Goal: Transaction & Acquisition: Purchase product/service

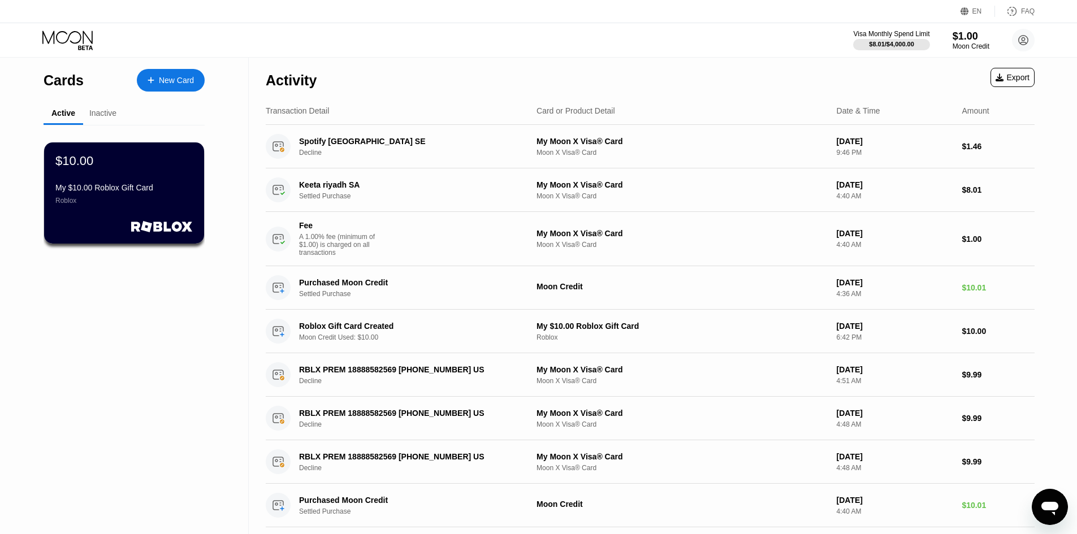
click at [85, 123] on div "Inactive" at bounding box center [103, 114] width 40 height 22
click at [97, 120] on div "Inactive" at bounding box center [103, 114] width 40 height 22
click at [110, 115] on div "Inactive" at bounding box center [102, 113] width 27 height 9
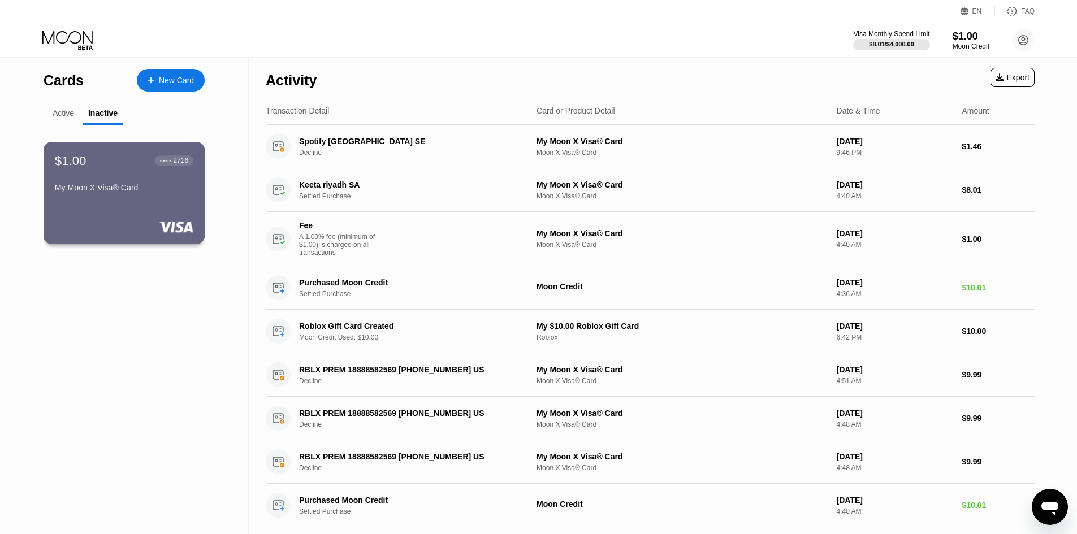
click at [156, 213] on div "$1.00 ● ● ● ● 2716 My Moon X Visa® Card" at bounding box center [125, 193] width 162 height 102
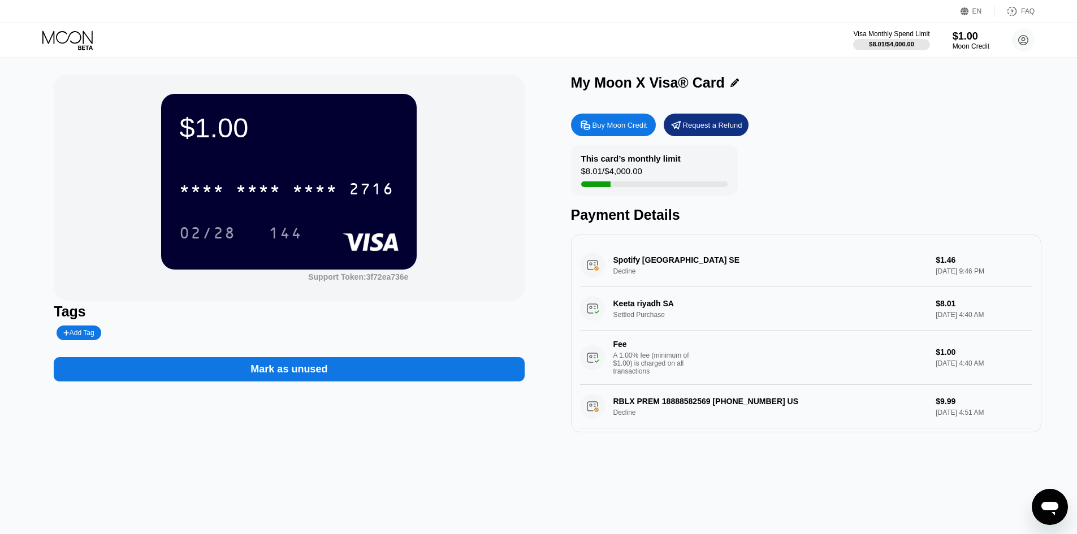
click at [611, 122] on div "Buy Moon Credit" at bounding box center [620, 125] width 55 height 10
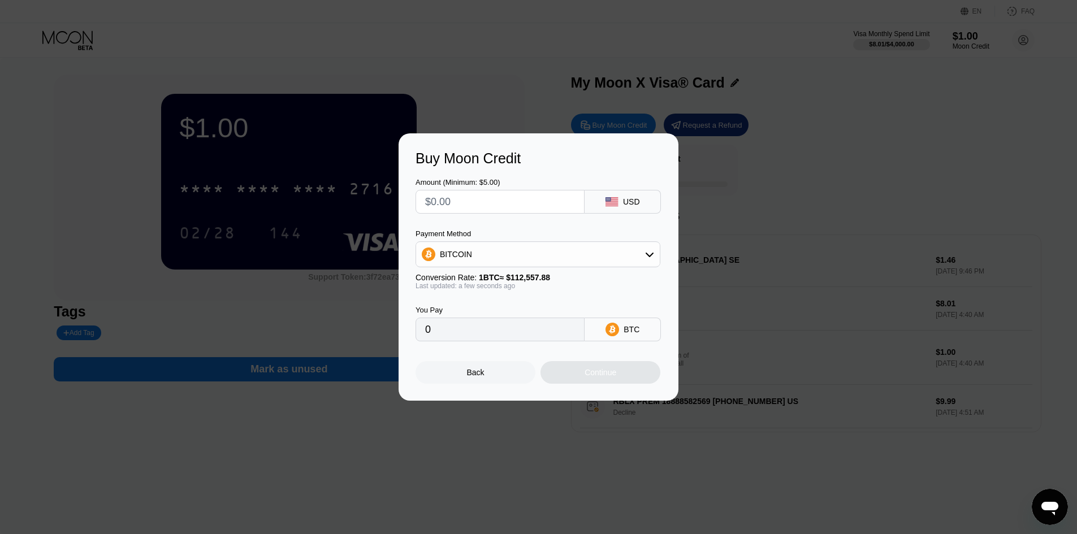
click at [506, 197] on input "text" at bounding box center [500, 202] width 150 height 23
click at [648, 253] on icon at bounding box center [649, 254] width 9 height 9
click at [590, 292] on div "BITCOIN" at bounding box center [538, 285] width 238 height 23
click at [555, 259] on div "BITCOIN" at bounding box center [538, 254] width 244 height 23
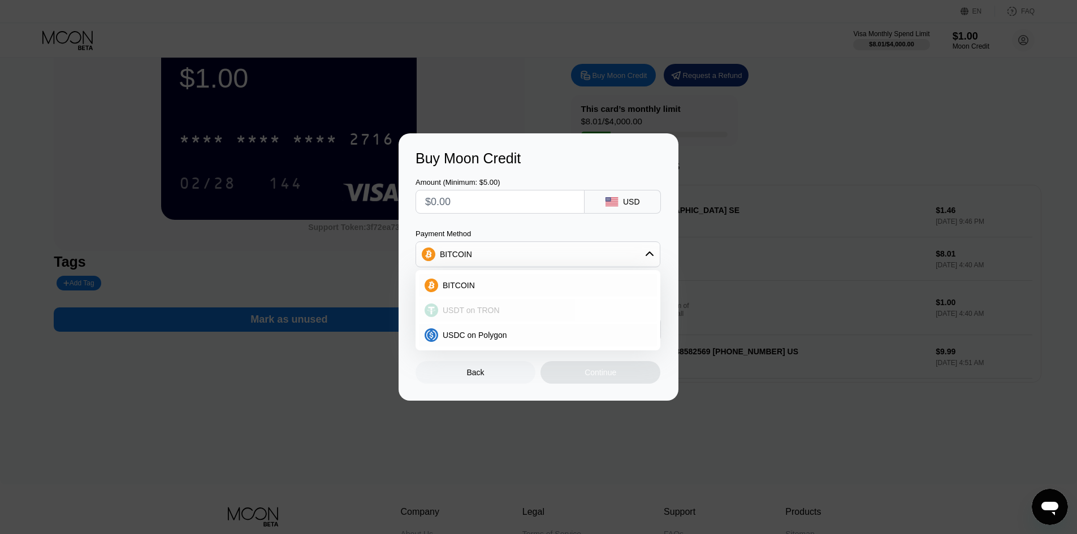
scroll to position [57, 0]
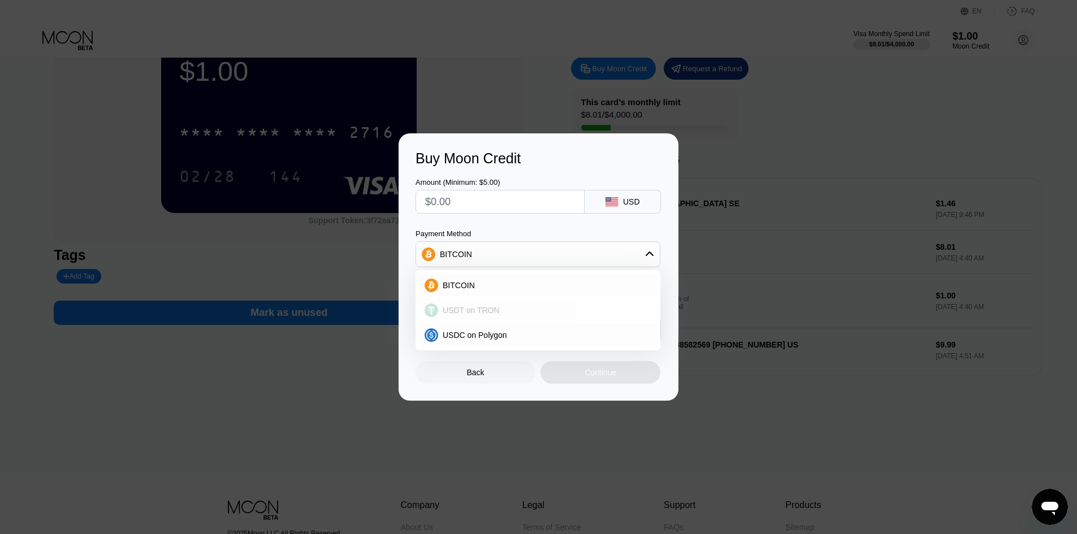
click at [529, 306] on div "USDT on TRON" at bounding box center [544, 310] width 213 height 9
type input "0.00"
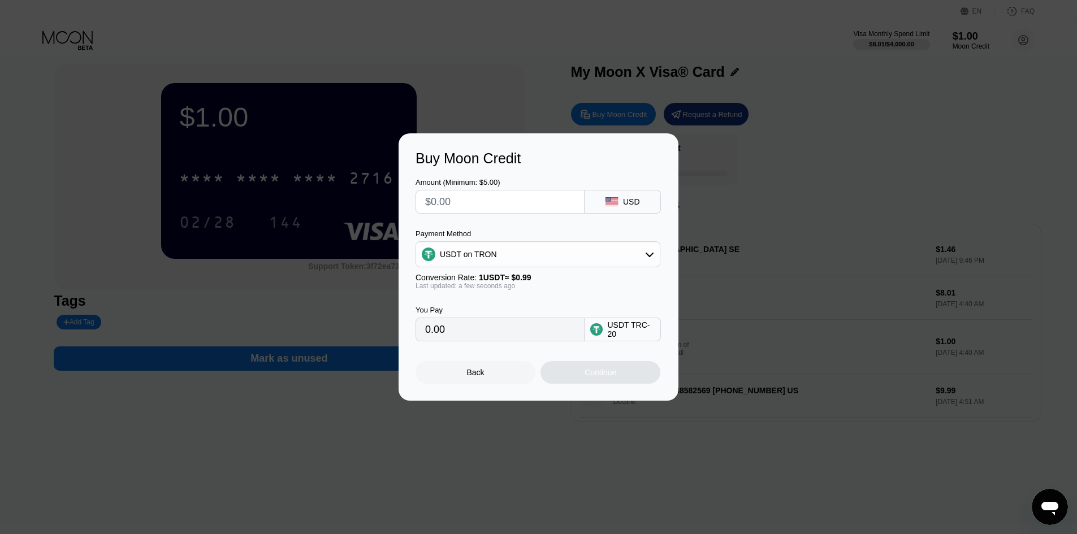
scroll to position [0, 0]
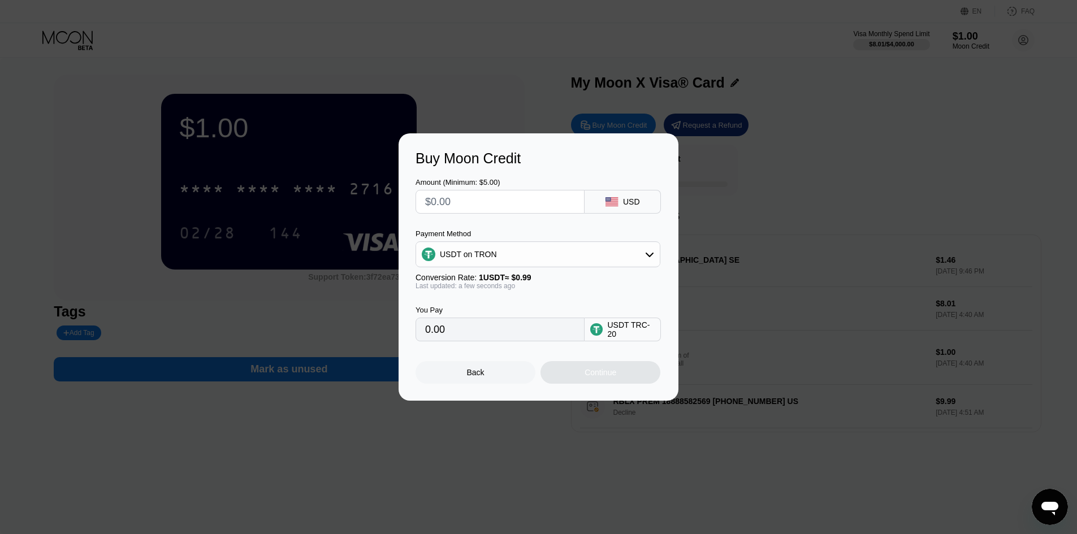
click at [515, 191] on input "text" at bounding box center [500, 202] width 150 height 23
type input "$1"
type input "1.01"
type input "$12"
type input "12.12"
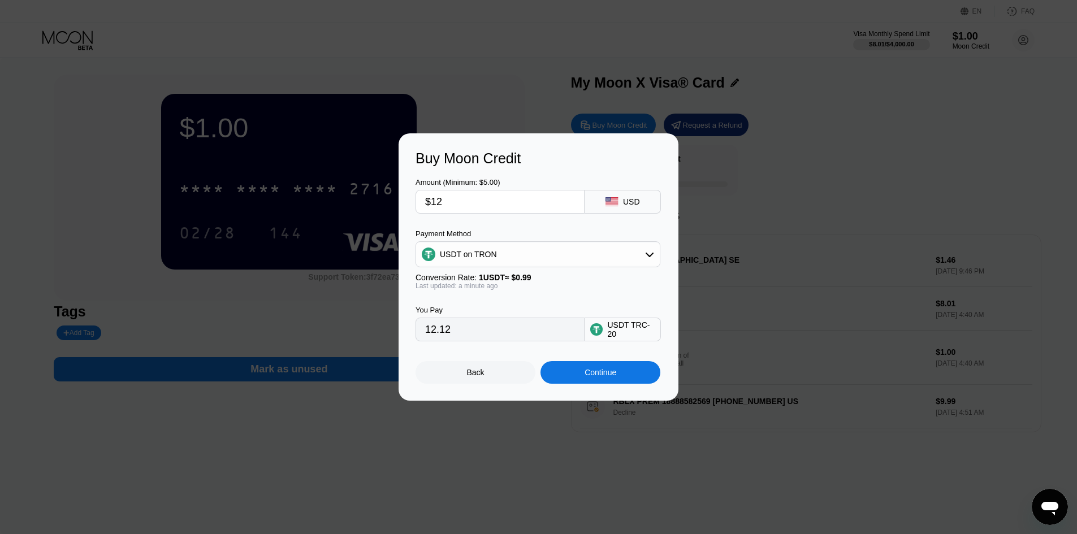
type input "$12"
click at [567, 374] on div "Continue" at bounding box center [601, 372] width 120 height 23
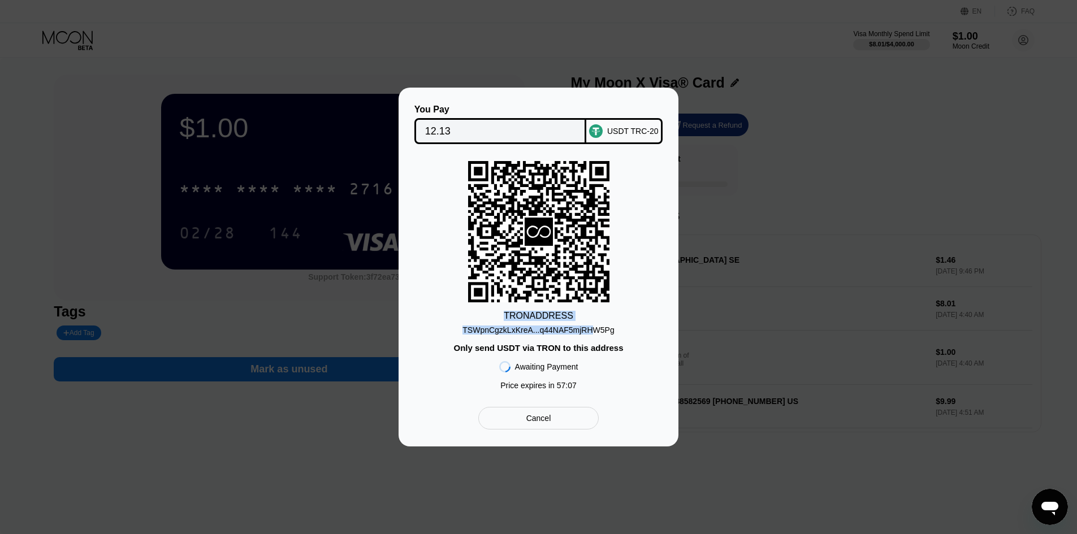
drag, startPoint x: 503, startPoint y: 314, endPoint x: 591, endPoint y: 314, distance: 87.7
click at [591, 314] on div "TRON ADDRESS TSWpnCgzkLxKreA...q44NAF5mjRHW5Pg Only send USDT via TRON to this …" at bounding box center [539, 278] width 246 height 235
click at [605, 301] on div "TRON ADDRESS TSWpnCgzkLxKreA...q44NAF5mjRHW5Pg Only send USDT via TRON to this …" at bounding box center [539, 278] width 246 height 235
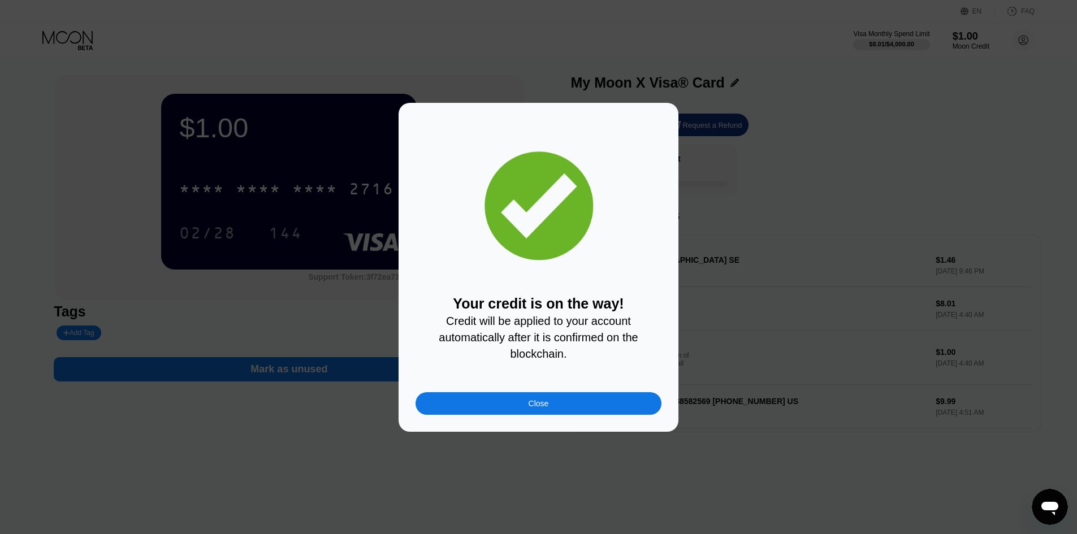
click at [519, 403] on div "Close" at bounding box center [539, 403] width 246 height 23
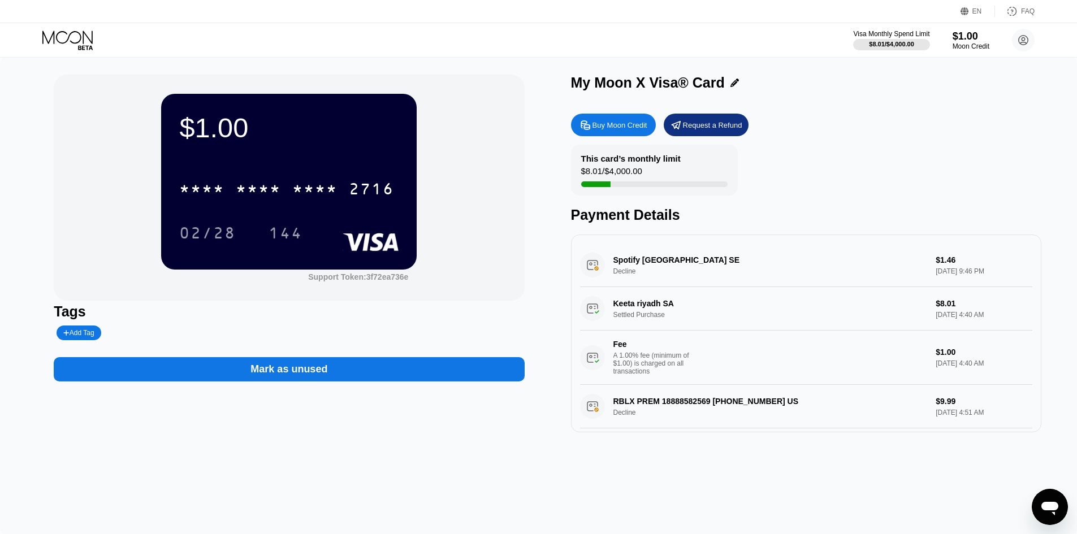
drag, startPoint x: 614, startPoint y: 260, endPoint x: 727, endPoint y: 271, distance: 113.7
click at [727, 271] on div "Spotify Stockholm SE Decline $1.46 Sep 17, 2025 9:46 PM" at bounding box center [806, 266] width 452 height 44
drag, startPoint x: 763, startPoint y: 209, endPoint x: 830, endPoint y: 164, distance: 80.2
click at [765, 209] on div "Payment Details" at bounding box center [806, 215] width 471 height 16
click at [957, 48] on div "Moon Credit" at bounding box center [971, 46] width 38 height 8
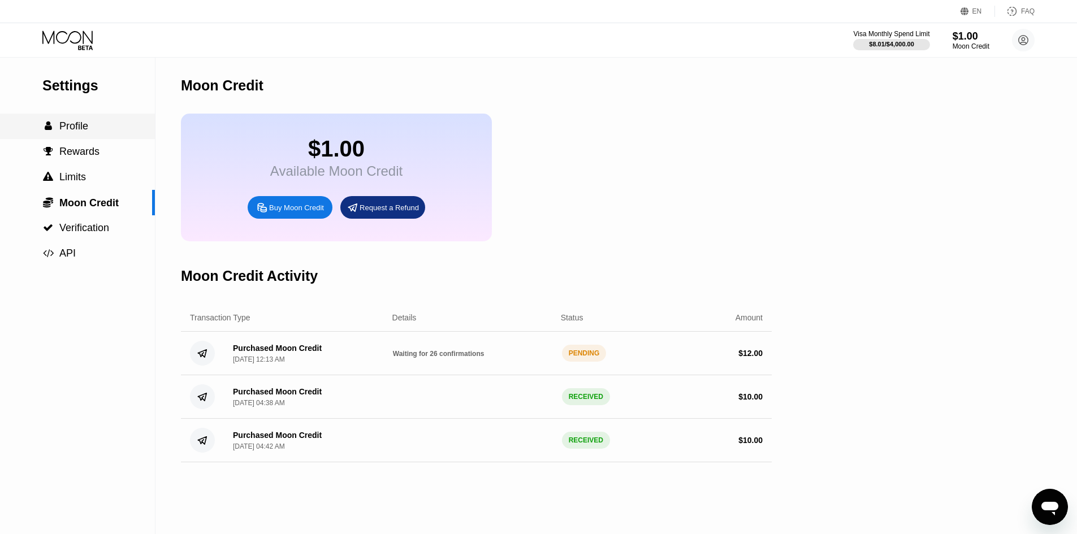
click at [77, 139] on div " Profile" at bounding box center [77, 126] width 155 height 25
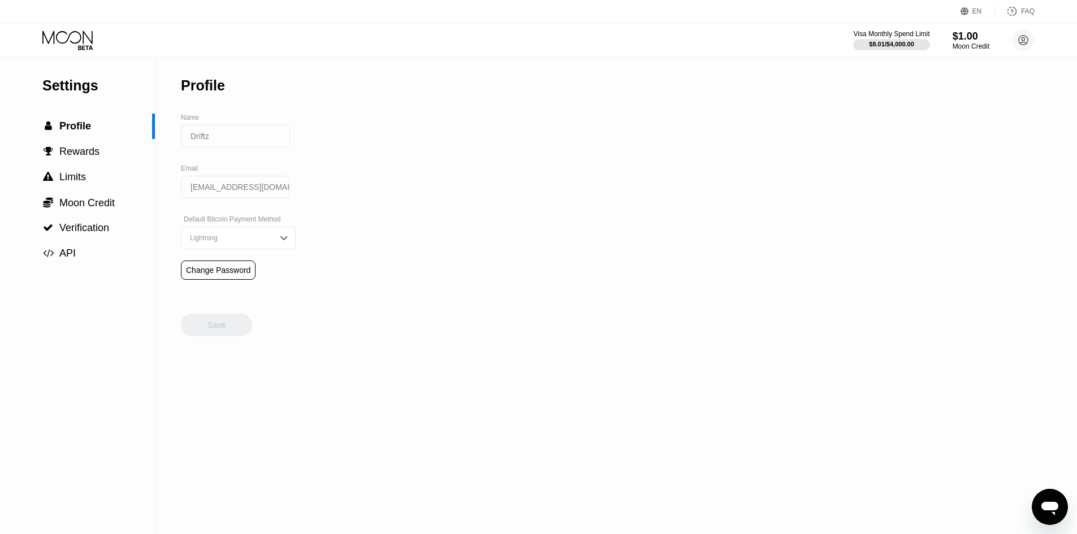
click at [66, 40] on icon at bounding box center [68, 41] width 53 height 20
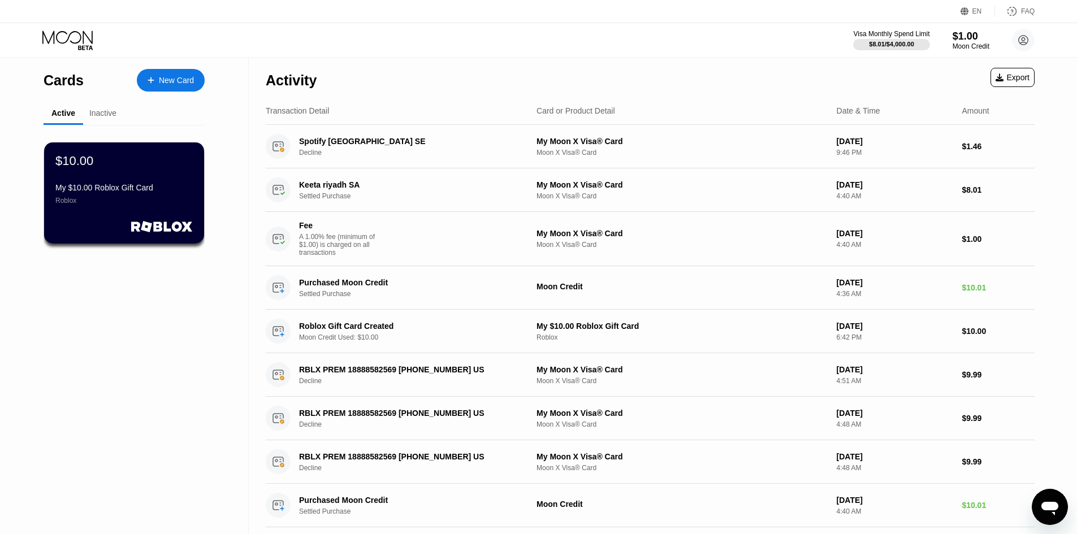
click at [86, 116] on div "Inactive" at bounding box center [103, 114] width 40 height 22
click at [100, 117] on div "Inactive" at bounding box center [102, 113] width 27 height 9
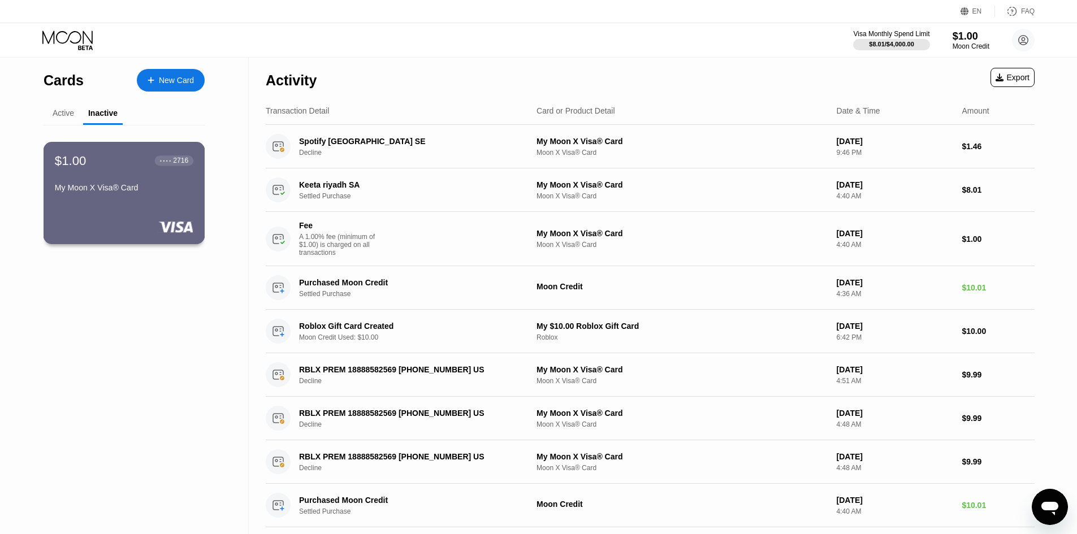
click at [124, 189] on div "My Moon X Visa® Card" at bounding box center [124, 187] width 139 height 9
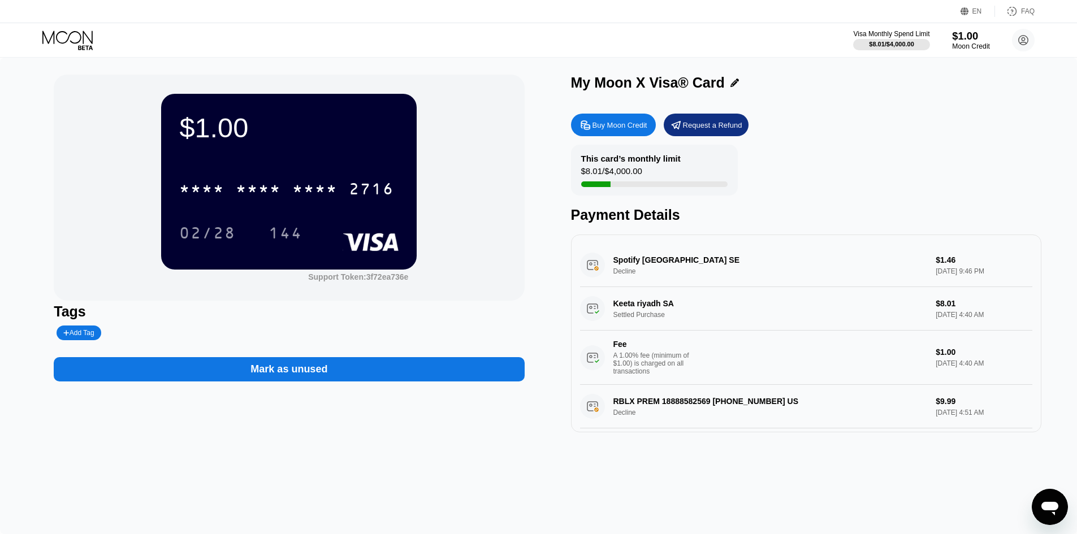
click at [974, 34] on div "$1.00" at bounding box center [971, 36] width 38 height 12
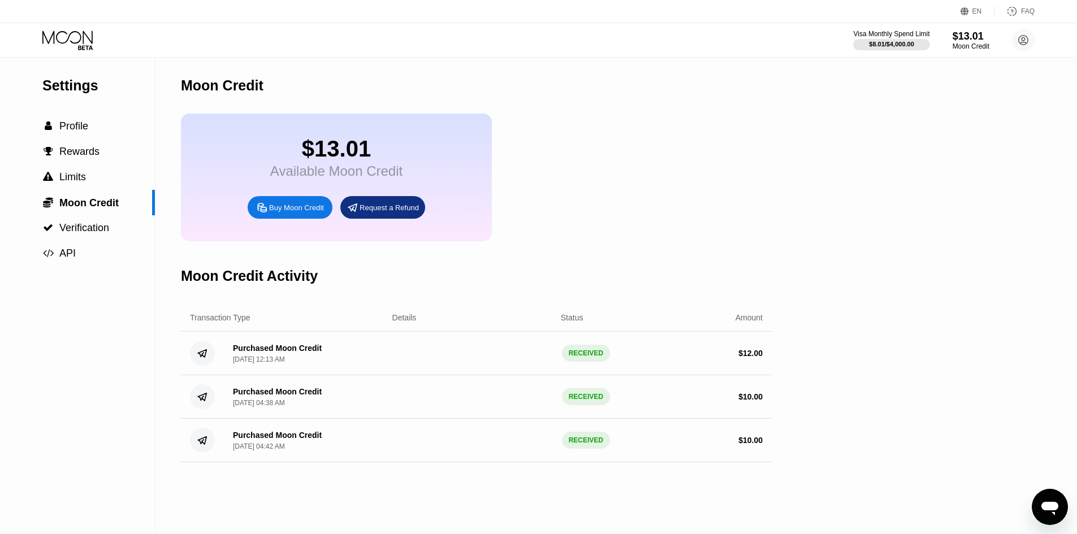
click at [63, 33] on icon at bounding box center [68, 41] width 53 height 20
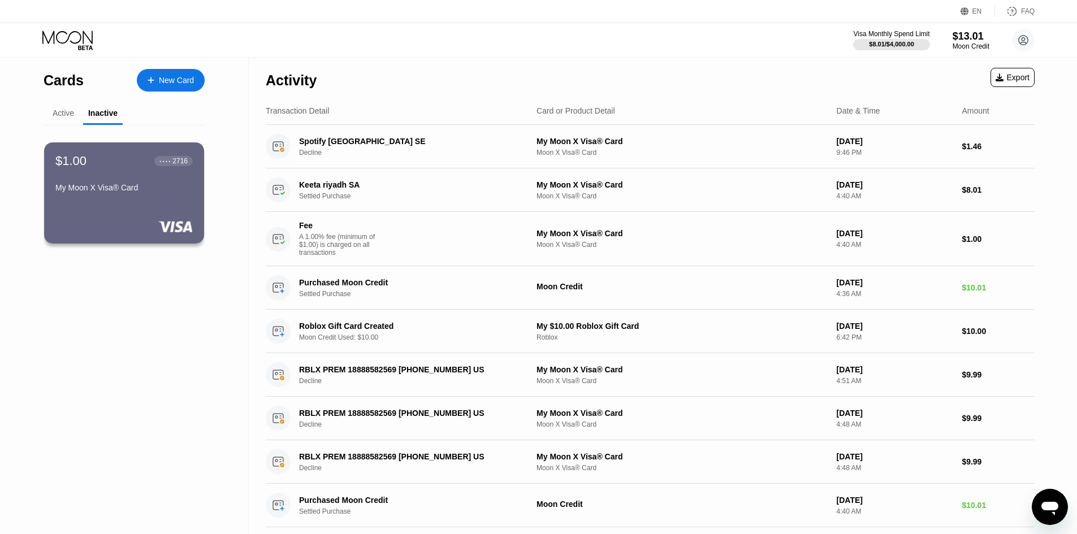
click at [107, 115] on div "Inactive" at bounding box center [102, 113] width 29 height 9
click at [107, 182] on div "$1.00 ● ● ● ● 2716 My Moon X Visa® Card" at bounding box center [124, 175] width 139 height 44
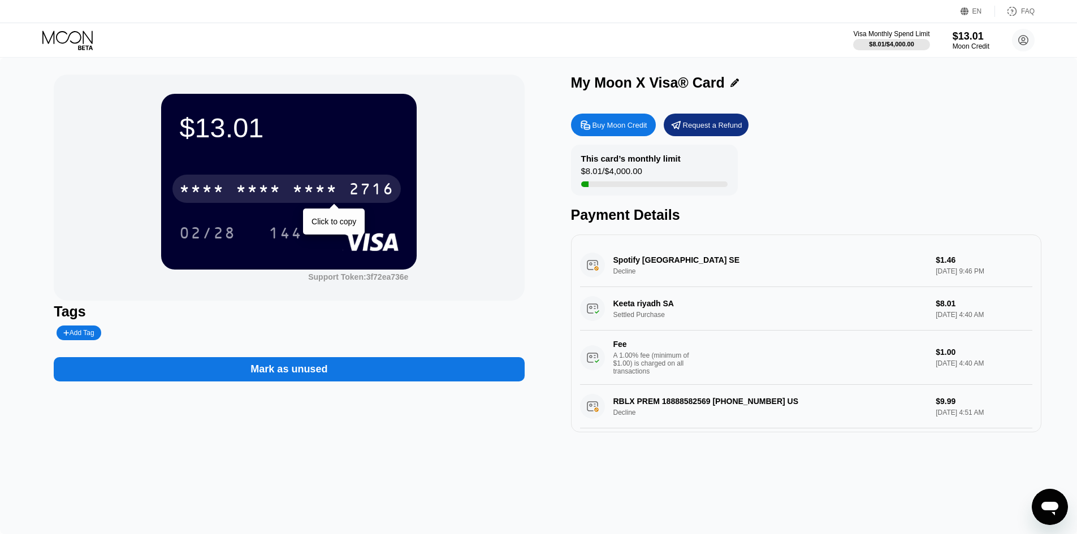
click at [292, 192] on div "* * * * * * * * * * * * 2716" at bounding box center [286, 189] width 228 height 28
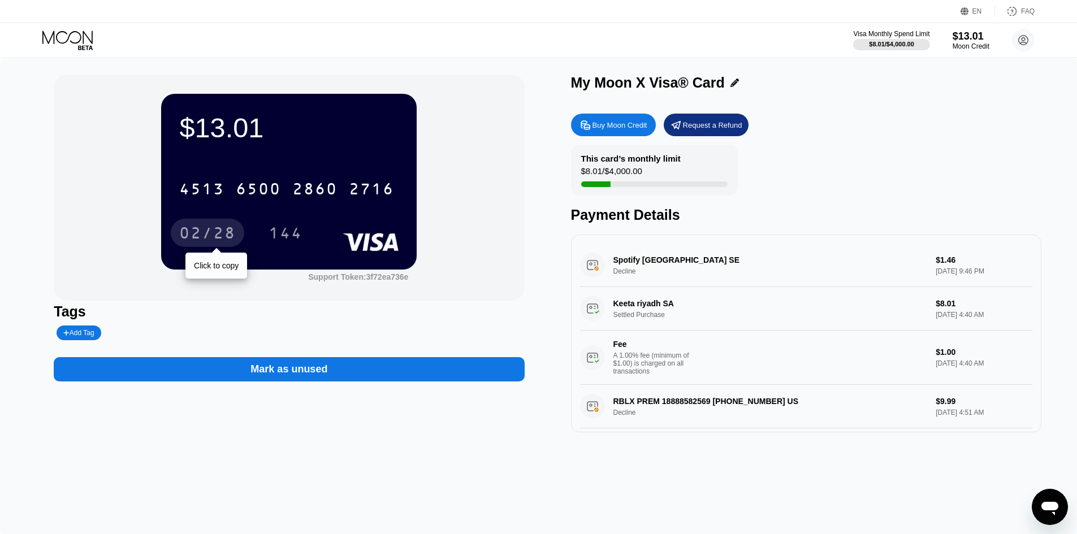
click at [213, 226] on div "02/28" at bounding box center [208, 233] width 74 height 28
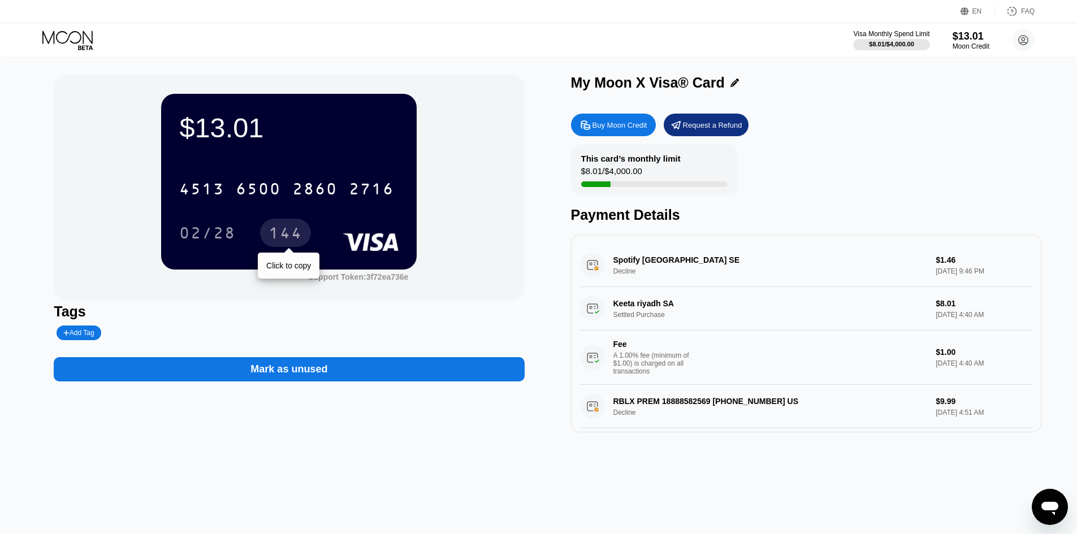
click at [296, 240] on div "144" at bounding box center [286, 235] width 34 height 18
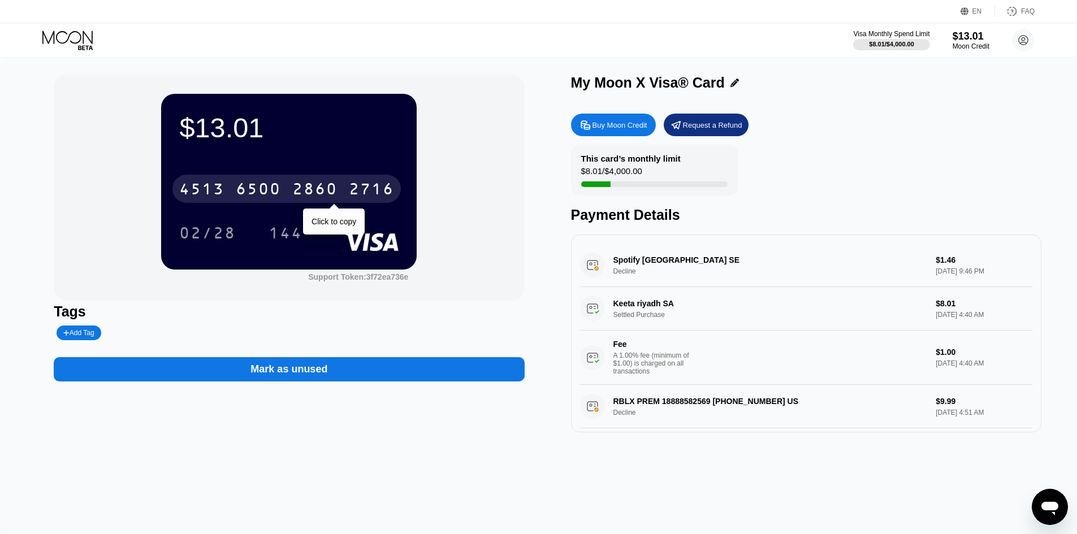
click at [307, 188] on div "2860" at bounding box center [314, 191] width 45 height 18
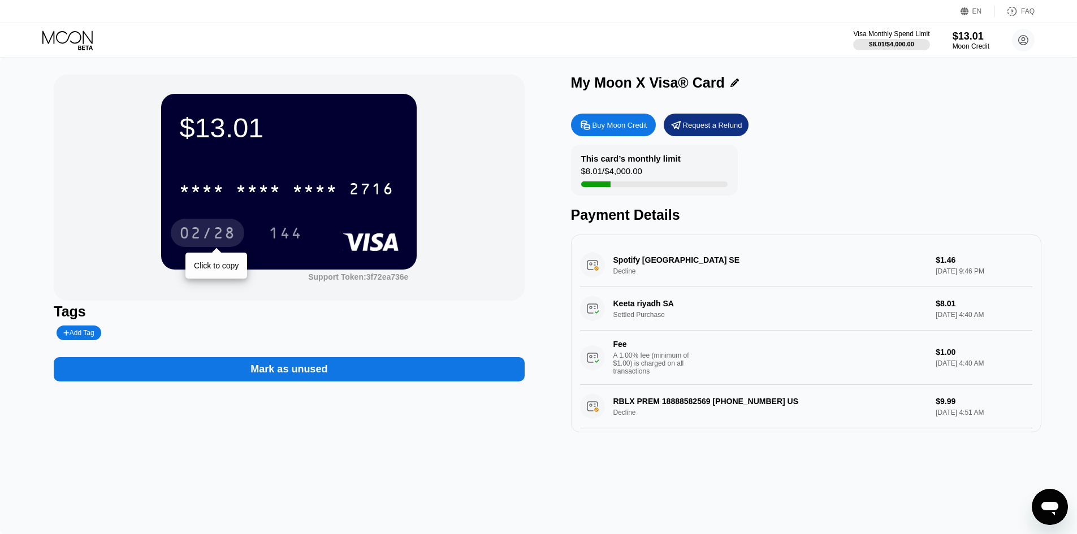
click at [223, 229] on div "02/28" at bounding box center [207, 235] width 57 height 18
click at [307, 188] on div "* * * *" at bounding box center [314, 191] width 45 height 18
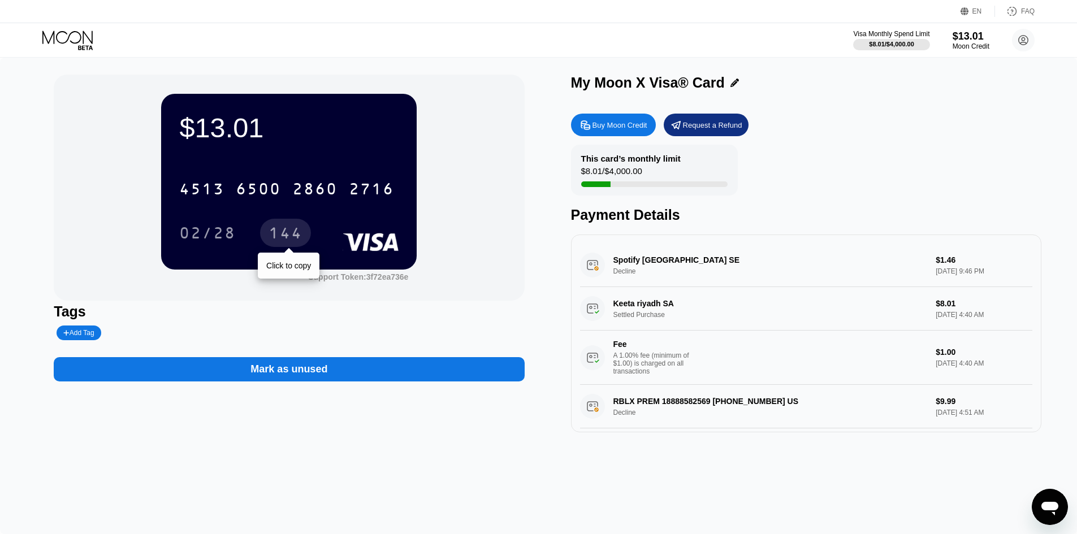
click at [288, 241] on div "144" at bounding box center [286, 235] width 34 height 18
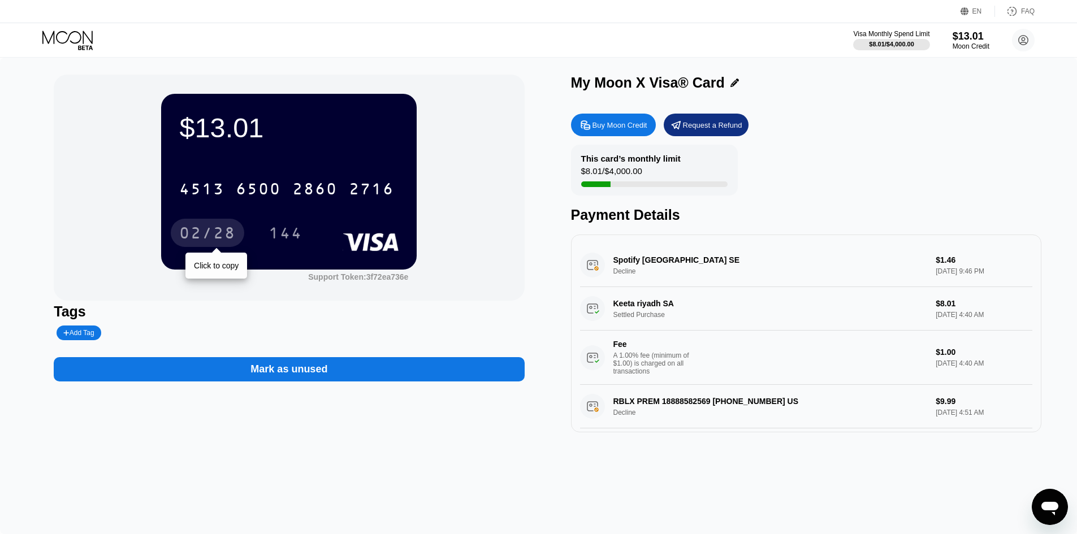
click at [219, 235] on div "02/28" at bounding box center [207, 235] width 57 height 18
click at [226, 234] on div "02/28" at bounding box center [207, 235] width 57 height 18
click at [962, 44] on div "Moon Credit" at bounding box center [971, 46] width 38 height 8
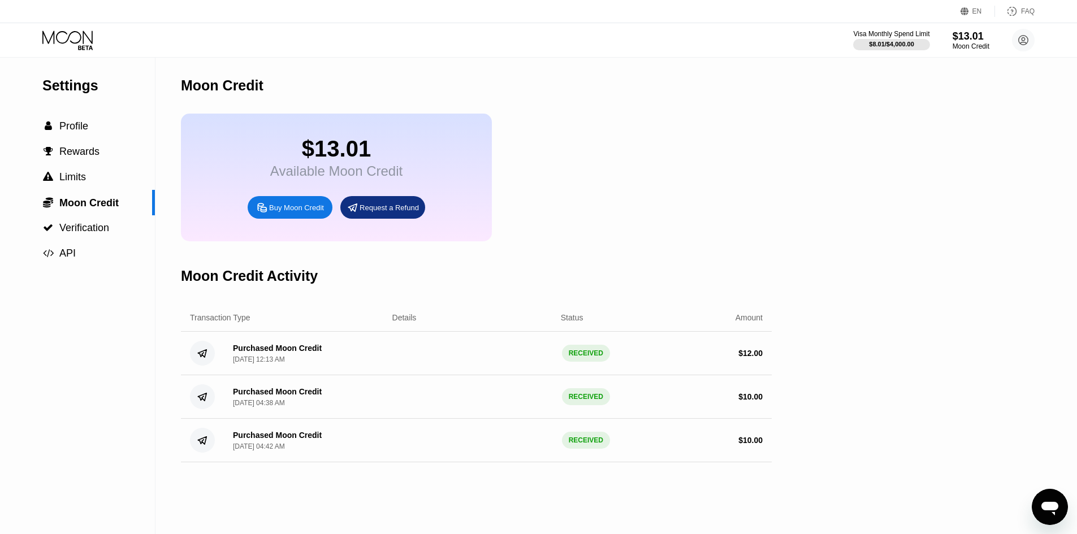
click at [395, 213] on div "Request a Refund" at bounding box center [389, 208] width 59 height 10
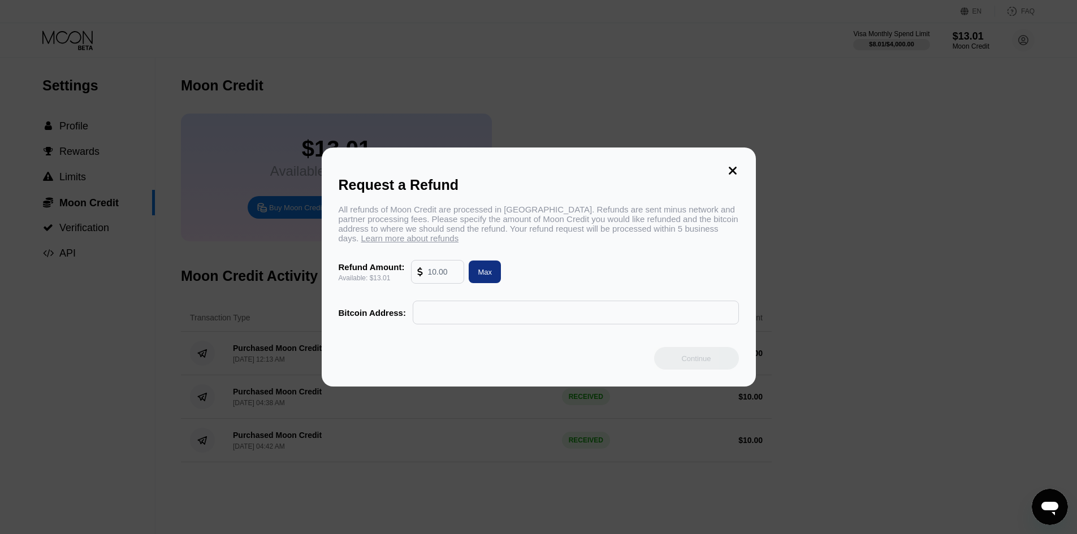
click at [729, 165] on icon at bounding box center [733, 171] width 12 height 12
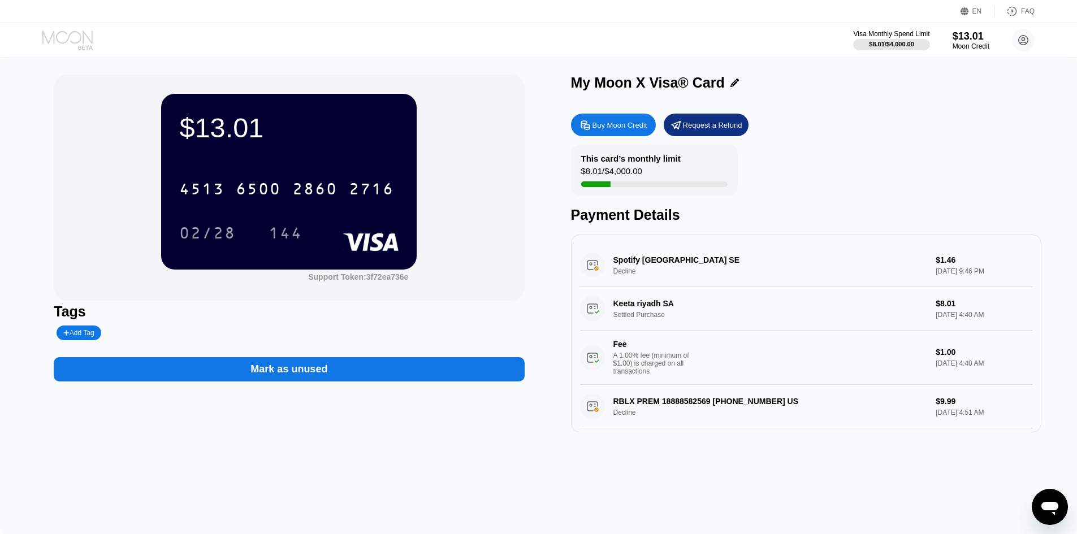
click at [59, 31] on icon at bounding box center [68, 41] width 53 height 20
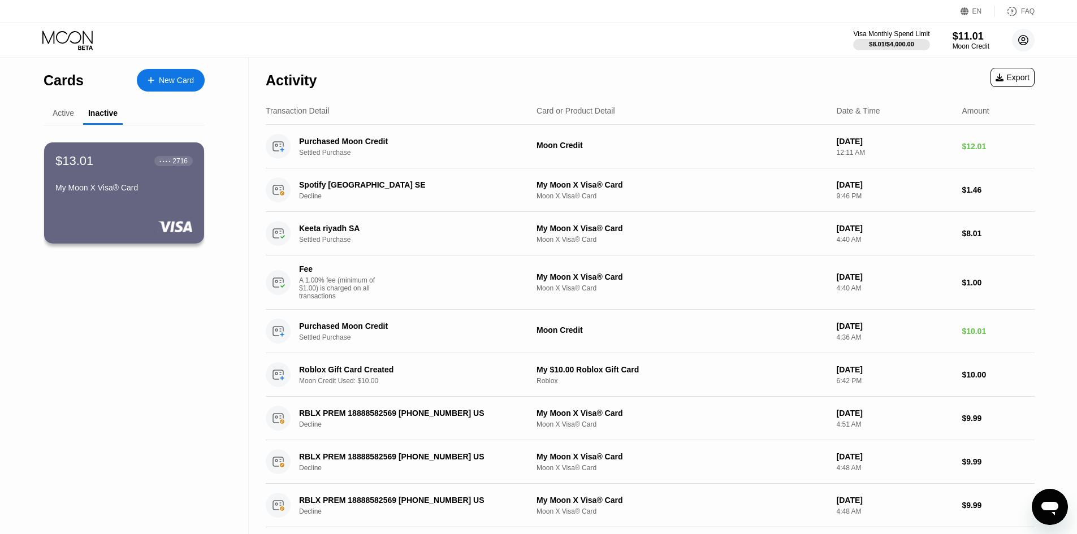
click at [1024, 37] on circle at bounding box center [1023, 40] width 23 height 23
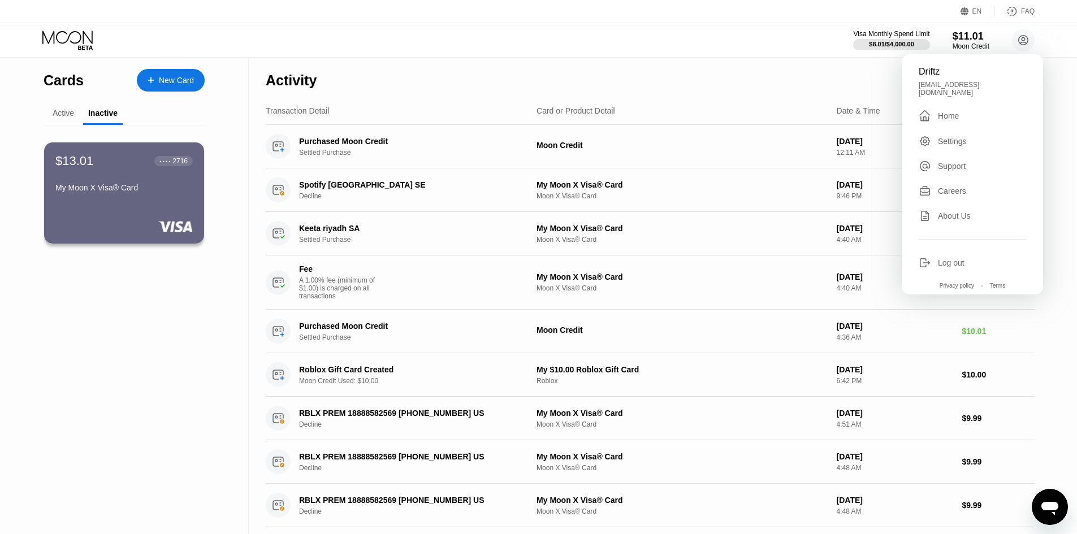
click at [967, 111] on div " Home" at bounding box center [972, 116] width 107 height 14
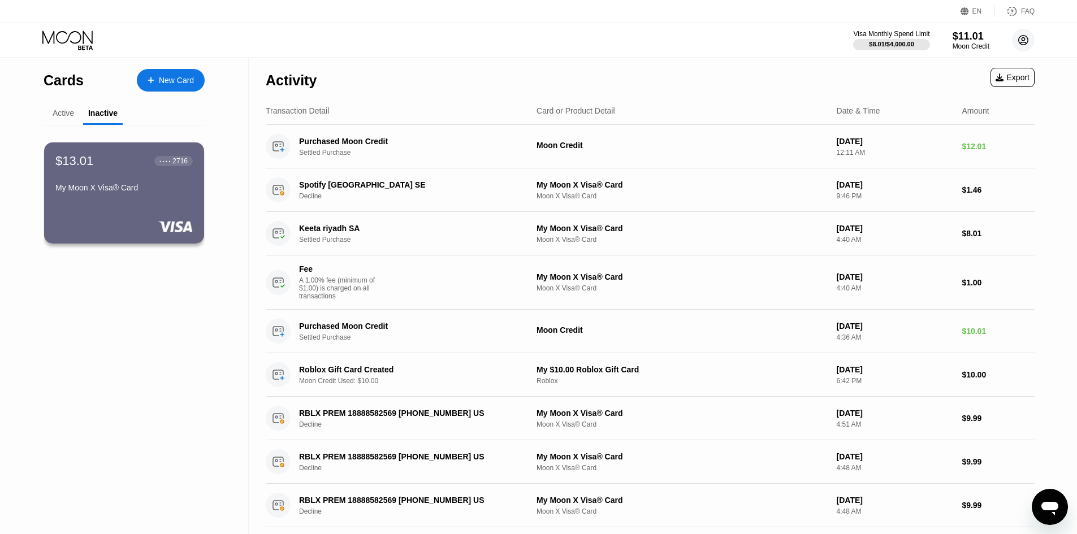
click at [1032, 43] on circle at bounding box center [1023, 40] width 23 height 23
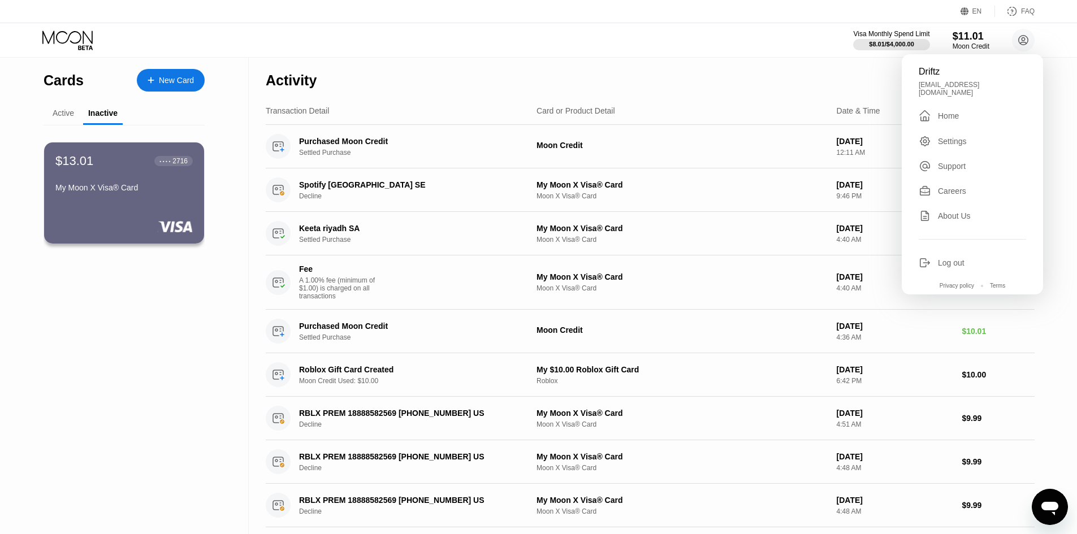
click at [702, 99] on div "Transaction Detail Card or Product Detail Date & Time Amount" at bounding box center [650, 111] width 769 height 28
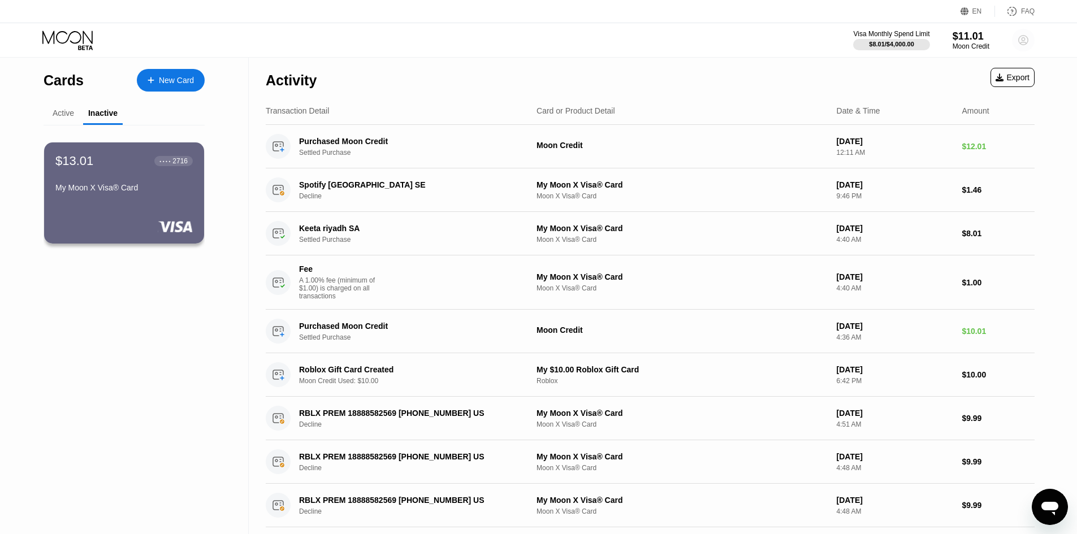
click at [1019, 44] on circle at bounding box center [1023, 40] width 23 height 23
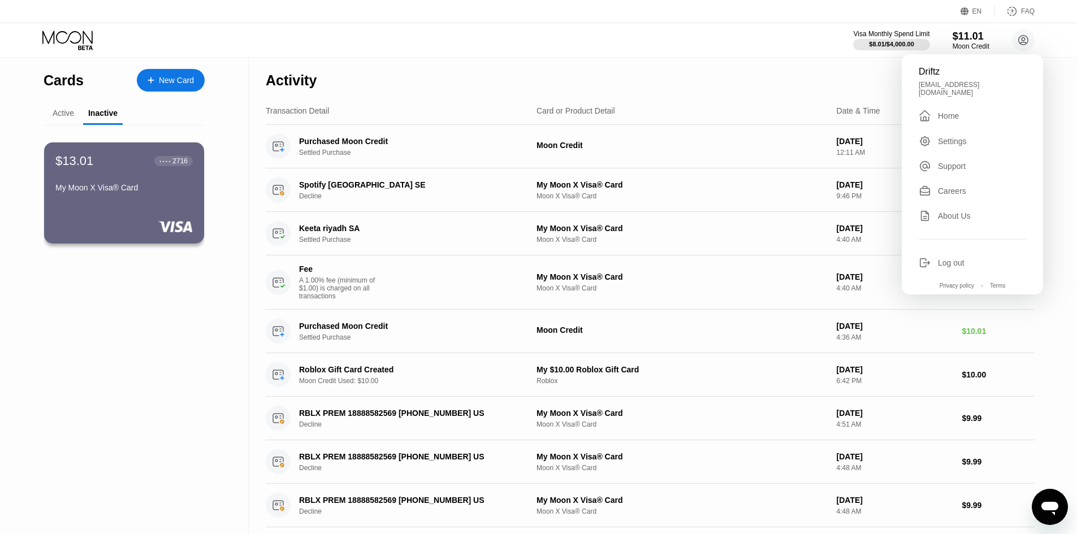
click at [62, 118] on div "Active" at bounding box center [63, 113] width 21 height 9
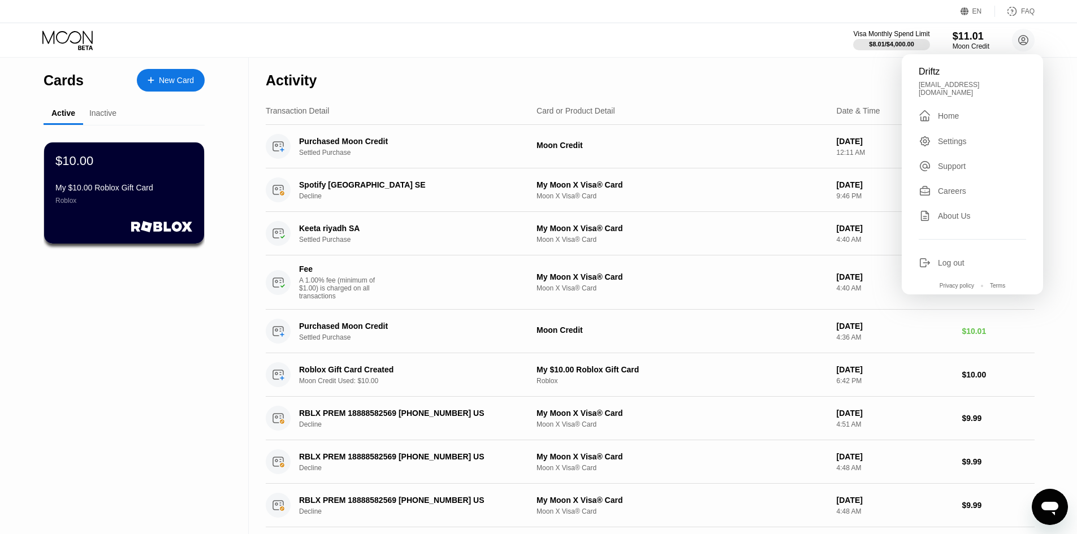
click at [94, 115] on div "Inactive" at bounding box center [102, 113] width 27 height 9
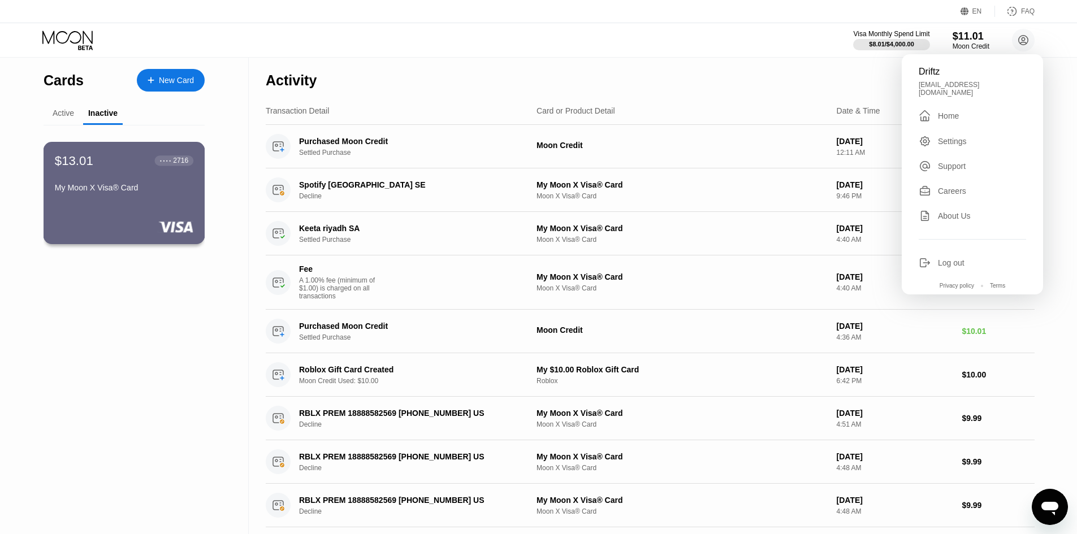
click at [114, 162] on div "$13.01 ● ● ● ● 2716" at bounding box center [124, 160] width 139 height 15
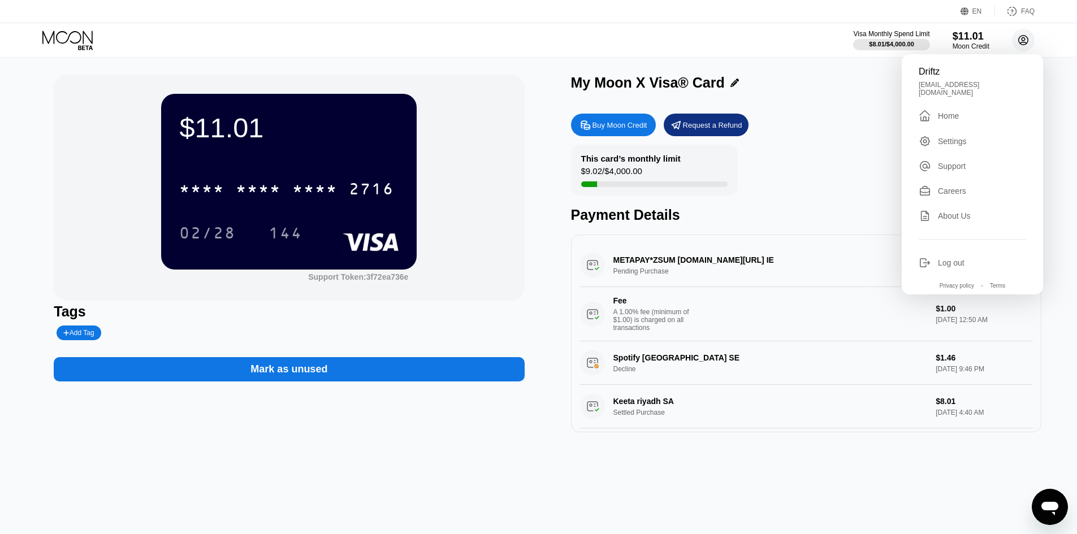
click at [1033, 41] on circle at bounding box center [1023, 40] width 23 height 23
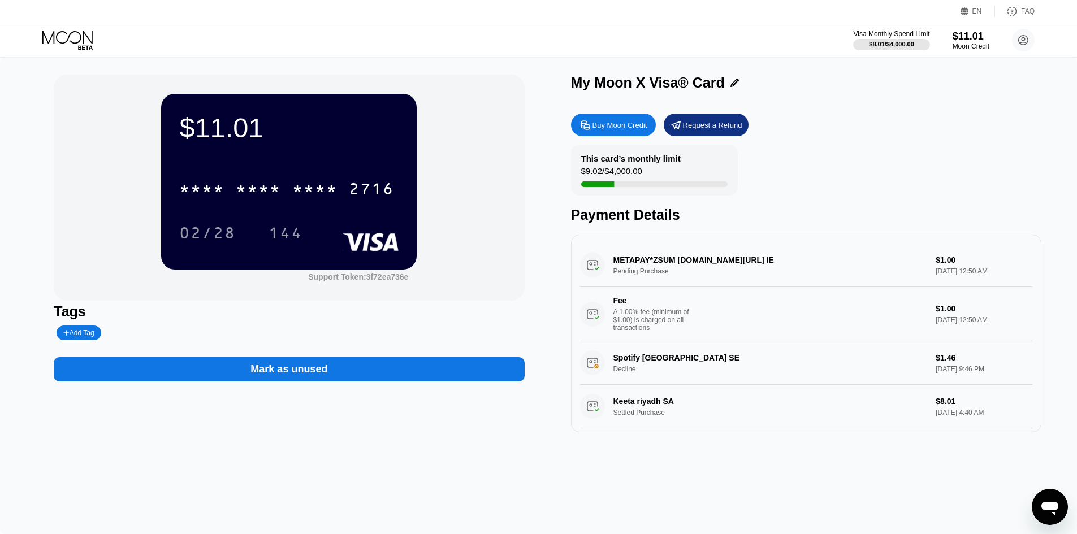
click at [597, 265] on div "METAPAY*ZSUM fb.me/cc IE Pending Purchase $1.00 Sep 25, 2025 12:50 AM Fee A 1.0…" at bounding box center [806, 293] width 452 height 98
click at [654, 265] on div "METAPAY*ZSUM fb.me/cc IE Pending Purchase $1.00 Sep 25, 2025 12:50 AM Fee A 1.0…" at bounding box center [806, 293] width 452 height 98
click at [680, 263] on div "METAPAY*ZSUM fb.me/cc IE Pending Purchase $1.00 Sep 25, 2025 12:50 AM Fee A 1.0…" at bounding box center [806, 293] width 452 height 98
click at [702, 262] on div "METAPAY*ZSUM fb.me/cc IE Pending Purchase $1.00 Sep 25, 2025 12:50 AM Fee A 1.0…" at bounding box center [806, 293] width 452 height 98
click at [706, 262] on div "METAPAY*ZSUM fb.me/cc IE Pending Purchase $1.00 Sep 25, 2025 12:50 AM Fee A 1.0…" at bounding box center [806, 293] width 452 height 98
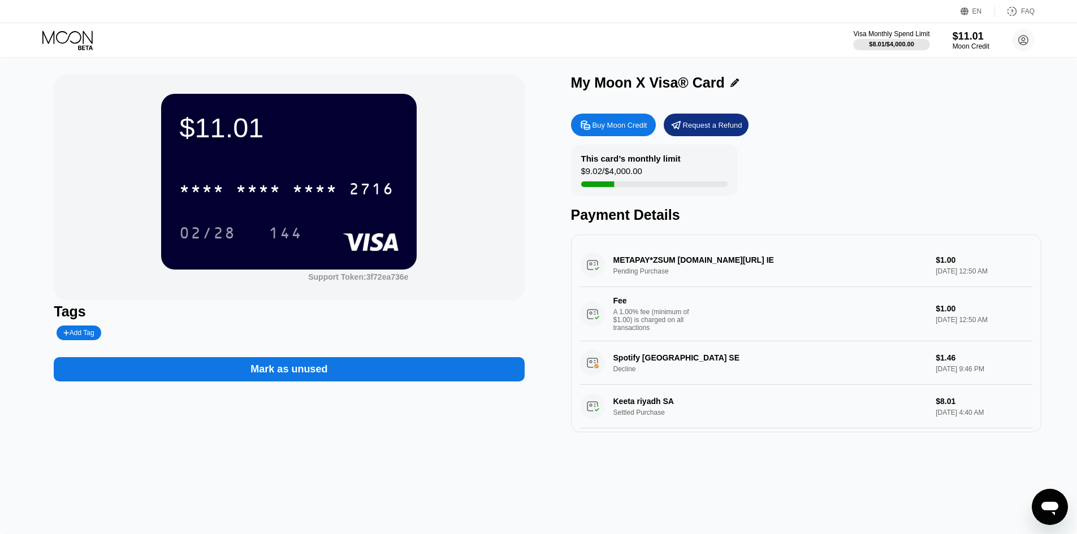
click at [706, 262] on div "METAPAY*ZSUM fb.me/cc IE Pending Purchase $1.00 Sep 25, 2025 12:50 AM Fee A 1.0…" at bounding box center [806, 293] width 452 height 98
click at [901, 257] on div "METAPAY*ZSUM fb.me/cc IE Pending Purchase $1.00 Sep 25, 2025 12:50 AM Fee A 1.0…" at bounding box center [806, 293] width 452 height 98
click at [931, 257] on div "METAPAY*ZSUM fb.me/cc IE Pending Purchase $1.00 Sep 25, 2025 12:50 AM Fee A 1.0…" at bounding box center [806, 293] width 452 height 98
click at [933, 257] on div "METAPAY*ZSUM fb.me/cc IE Pending Purchase $1.00 Sep 25, 2025 12:50 AM Fee A 1.0…" at bounding box center [806, 293] width 452 height 98
click at [780, 274] on div "METAPAY*ZSUM fb.me/cc IE Pending Purchase $1.00 Sep 25, 2025 12:50 AM Fee A 1.0…" at bounding box center [806, 293] width 452 height 98
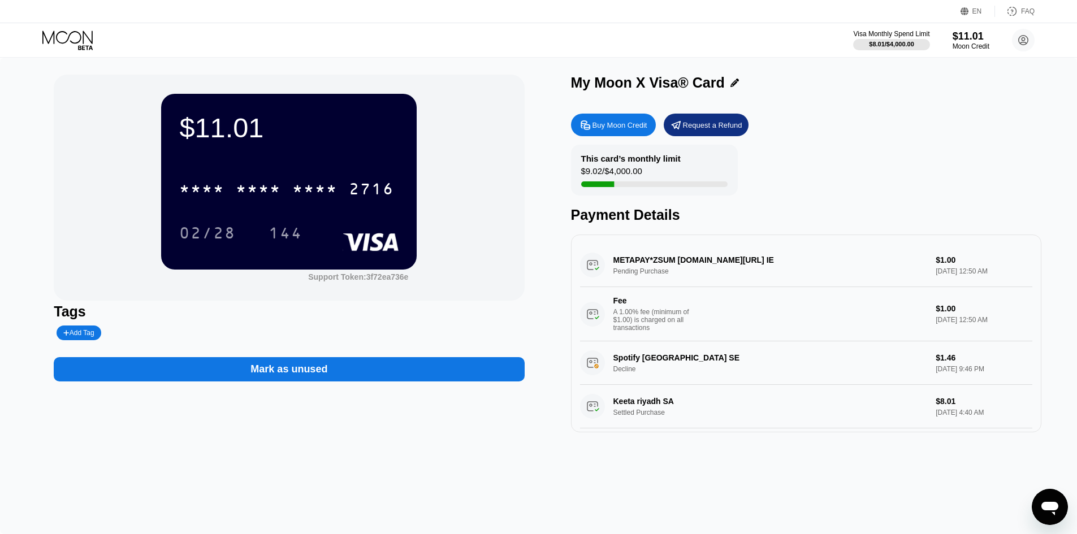
drag, startPoint x: 761, startPoint y: 275, endPoint x: 727, endPoint y: 271, distance: 34.2
click at [756, 275] on div "METAPAY*ZSUM fb.me/cc IE Pending Purchase $1.00 Sep 25, 2025 12:50 AM Fee A 1.0…" at bounding box center [806, 293] width 452 height 98
click at [615, 262] on div "METAPAY*ZSUM fb.me/cc IE Pending Purchase $1.00 Sep 25, 2025 12:50 AM Fee A 1.0…" at bounding box center [806, 293] width 452 height 98
click at [632, 269] on div "METAPAY*ZSUM fb.me/cc IE Pending Purchase $1.00 Sep 25, 2025 12:50 AM Fee A 1.0…" at bounding box center [806, 293] width 452 height 98
click at [605, 266] on div "METAPAY*ZSUM fb.me/cc IE Pending Purchase $1.00 Sep 25, 2025 12:50 AM Fee A 1.0…" at bounding box center [806, 293] width 452 height 98
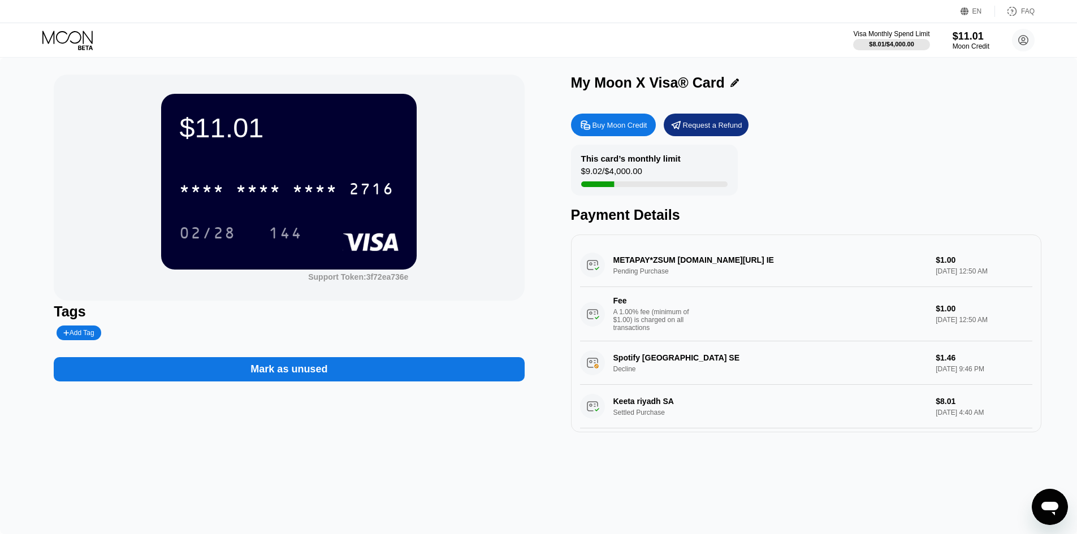
drag, startPoint x: 605, startPoint y: 266, endPoint x: 589, endPoint y: 266, distance: 15.8
click at [592, 266] on div "METAPAY*ZSUM fb.me/cc IE Pending Purchase $1.00 Sep 25, 2025 12:50 AM Fee A 1.0…" at bounding box center [806, 293] width 452 height 98
click at [589, 266] on div "METAPAY*ZSUM fb.me/cc IE Pending Purchase $1.00 Sep 25, 2025 12:50 AM Fee A 1.0…" at bounding box center [806, 293] width 452 height 98
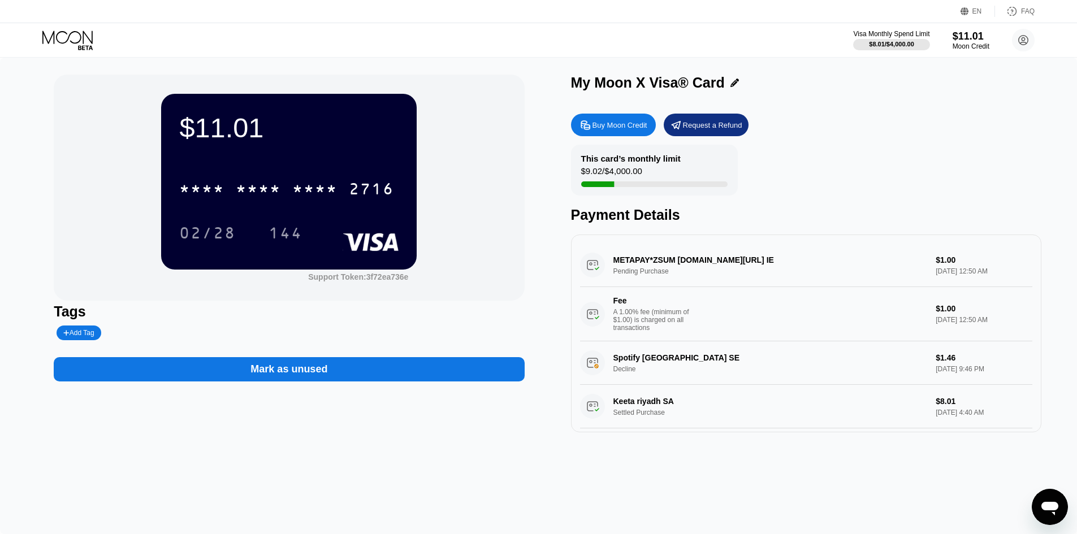
click at [589, 266] on div "METAPAY*ZSUM fb.me/cc IE Pending Purchase $1.00 Sep 25, 2025 12:50 AM Fee A 1.0…" at bounding box center [806, 293] width 452 height 98
click at [929, 253] on div "METAPAY*ZSUM fb.me/cc IE Pending Purchase $1.00 Sep 25, 2025 12:50 AM Fee A 1.0…" at bounding box center [806, 293] width 452 height 98
click at [944, 269] on div "METAPAY*ZSUM fb.me/cc IE Pending Purchase $1.00 Sep 25, 2025 12:50 AM Fee A 1.0…" at bounding box center [806, 293] width 452 height 98
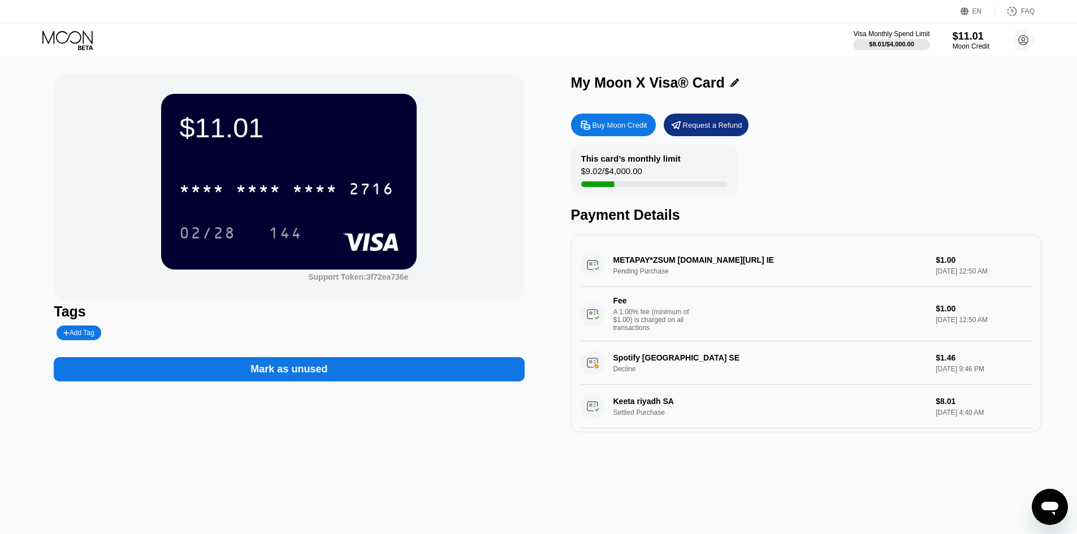
drag, startPoint x: 952, startPoint y: 273, endPoint x: 958, endPoint y: 275, distance: 6.3
click at [952, 274] on div "METAPAY*ZSUM fb.me/cc IE Pending Purchase $1.00 Sep 25, 2025 12:50 AM Fee A 1.0…" at bounding box center [806, 293] width 452 height 98
click at [958, 275] on div "METAPAY*ZSUM fb.me/cc IE Pending Purchase $1.00 Sep 25, 2025 12:50 AM Fee A 1.0…" at bounding box center [806, 293] width 452 height 98
click at [977, 274] on div "METAPAY*ZSUM fb.me/cc IE Pending Purchase $1.00 Sep 25, 2025 12:50 AM Fee A 1.0…" at bounding box center [806, 293] width 452 height 98
click at [983, 273] on div "METAPAY*ZSUM fb.me/cc IE Pending Purchase $1.00 Sep 25, 2025 12:50 AM Fee A 1.0…" at bounding box center [806, 293] width 452 height 98
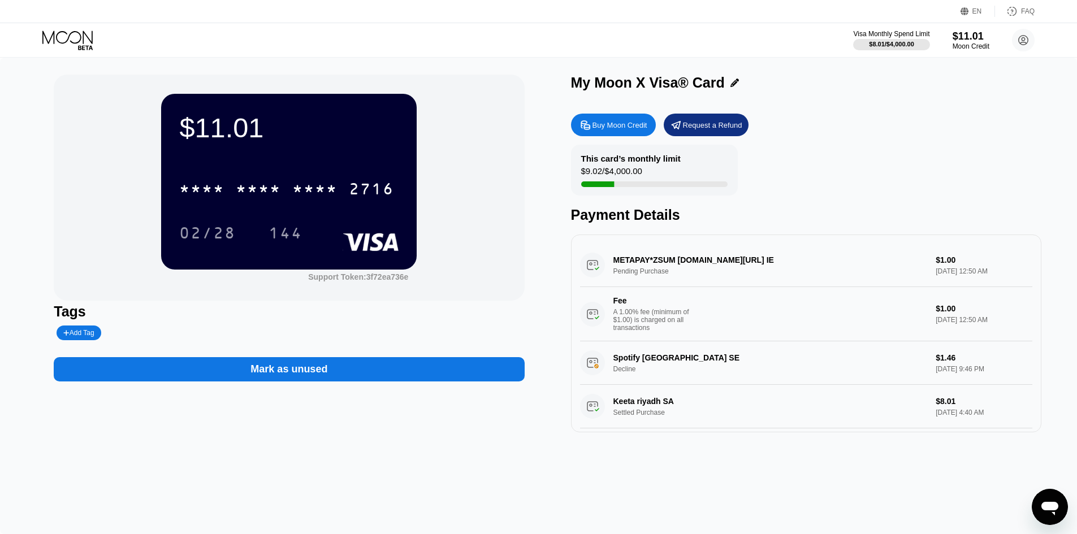
click at [983, 273] on div "METAPAY*ZSUM fb.me/cc IE Pending Purchase $1.00 Sep 25, 2025 12:50 AM Fee A 1.0…" at bounding box center [806, 293] width 452 height 98
click at [684, 254] on div "METAPAY*ZSUM fb.me/cc IE Pending Purchase $1.00 Sep 25, 2025 12:50 AM Fee A 1.0…" at bounding box center [806, 293] width 452 height 98
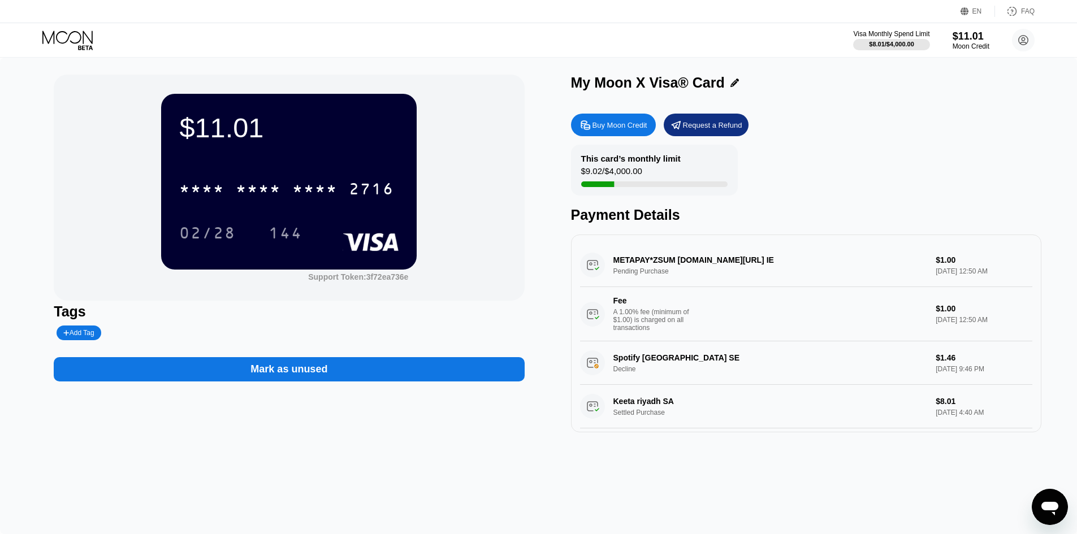
click at [684, 254] on div "METAPAY*ZSUM fb.me/cc IE Pending Purchase $1.00 Sep 25, 2025 12:50 AM Fee A 1.0…" at bounding box center [806, 293] width 452 height 98
click at [1017, 13] on icon at bounding box center [1012, 11] width 8 height 8
click at [626, 328] on div "A 1.00% fee (minimum of $1.00) is charged on all transactions" at bounding box center [656, 320] width 85 height 24
click at [635, 304] on div "Fee" at bounding box center [653, 300] width 79 height 9
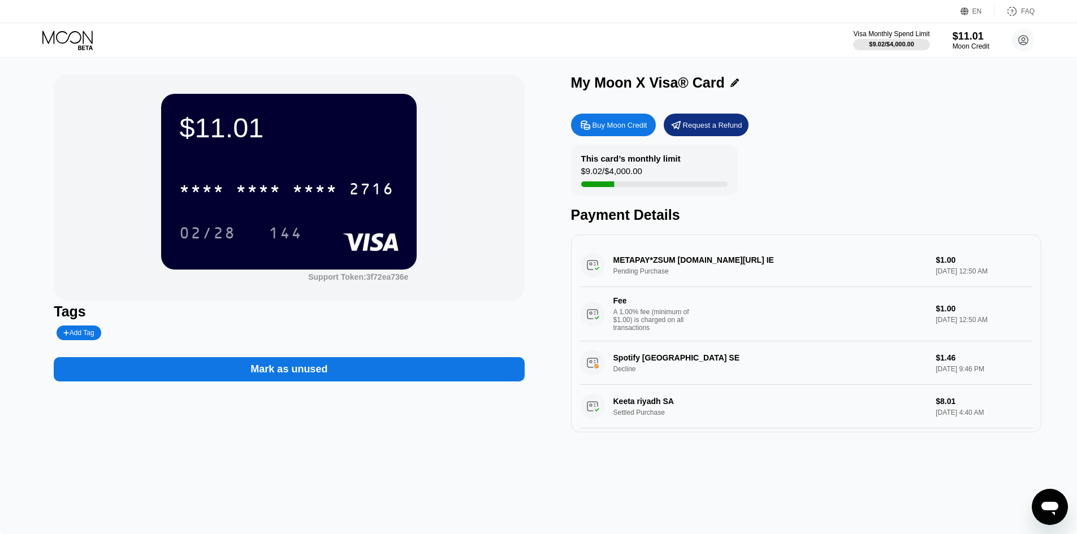
click at [633, 304] on div "Fee" at bounding box center [653, 300] width 79 height 9
click at [641, 301] on div "Fee" at bounding box center [653, 300] width 79 height 9
drag, startPoint x: 813, startPoint y: 321, endPoint x: 825, endPoint y: 321, distance: 12.4
click at [818, 321] on div "Fee A 1.00% fee (minimum of $1.00) is charged on all transactions" at bounding box center [753, 314] width 347 height 36
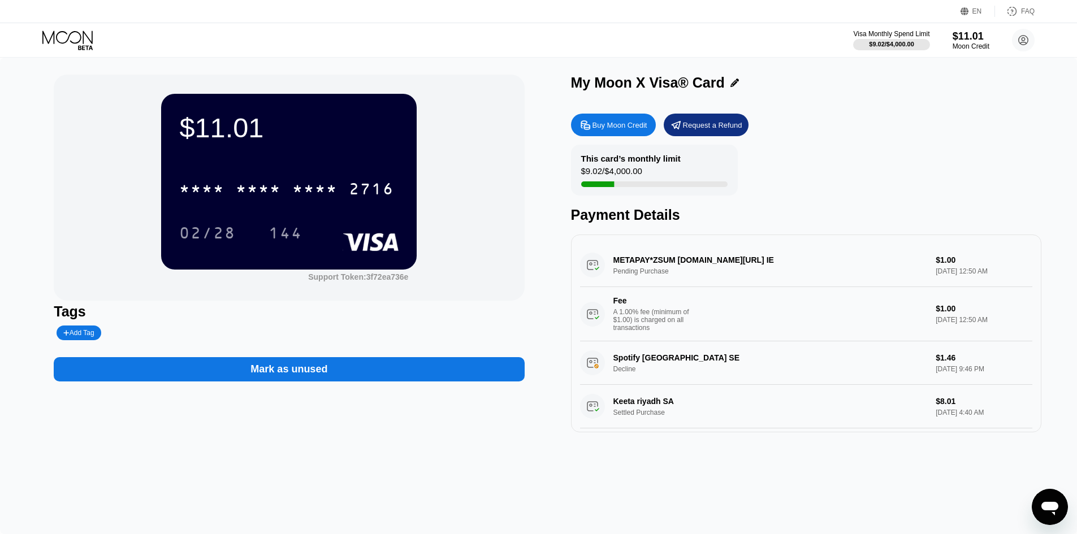
drag, startPoint x: 886, startPoint y: 321, endPoint x: 906, endPoint y: 316, distance: 20.6
click at [890, 320] on div "Fee A 1.00% fee (minimum of $1.00) is charged on all transactions" at bounding box center [753, 314] width 347 height 36
drag, startPoint x: 931, startPoint y: 313, endPoint x: 948, endPoint y: 310, distance: 17.2
click at [941, 312] on div "Fee A 1.00% fee (minimum of $1.00) is charged on all transactions $1.00 Sep 25,…" at bounding box center [806, 314] width 452 height 54
click at [948, 310] on div "$1.00" at bounding box center [984, 308] width 96 height 9
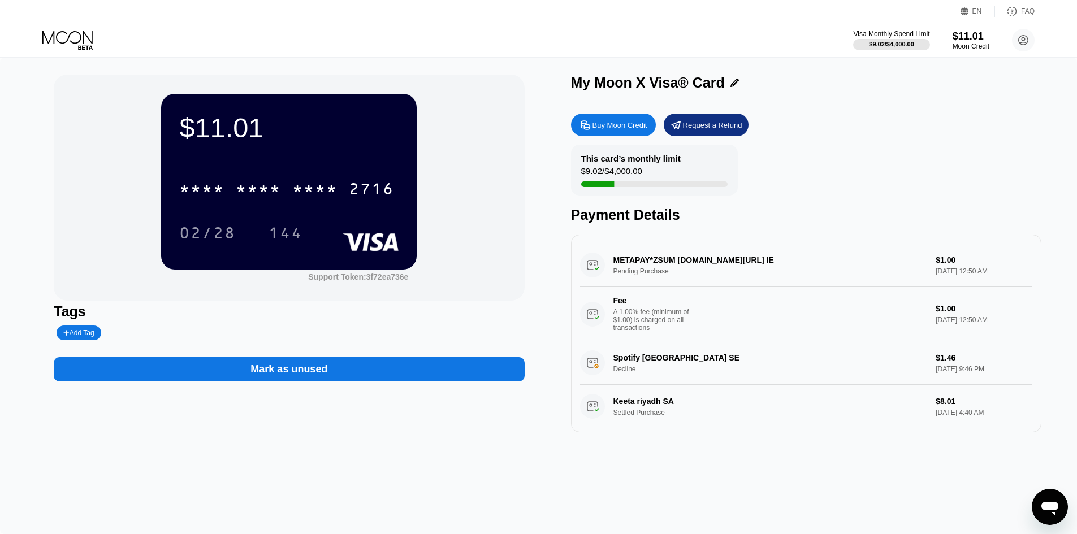
click at [756, 306] on div "Fee A 1.00% fee (minimum of $1.00) is charged on all transactions" at bounding box center [753, 314] width 347 height 36
click at [722, 307] on div "Fee A 1.00% fee (minimum of $1.00) is charged on all transactions" at bounding box center [753, 314] width 347 height 36
click at [663, 305] on div "Fee" at bounding box center [653, 300] width 79 height 9
drag, startPoint x: 659, startPoint y: 306, endPoint x: 648, endPoint y: 310, distance: 12.0
click at [653, 305] on div "Fee" at bounding box center [653, 300] width 79 height 9
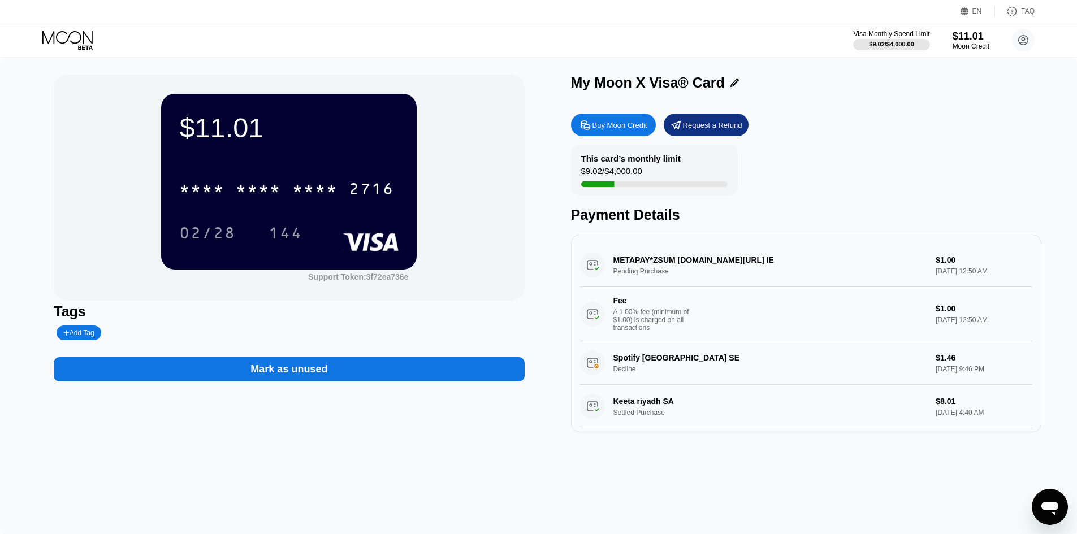
click at [646, 305] on div "Fee" at bounding box center [653, 300] width 79 height 9
click at [639, 318] on div "A 1.00% fee (minimum of $1.00) is charged on all transactions" at bounding box center [656, 320] width 85 height 24
click at [635, 322] on div "A 1.00% fee (minimum of $1.00) is charged on all transactions" at bounding box center [656, 320] width 85 height 24
click at [631, 324] on div "A 1.00% fee (minimum of $1.00) is charged on all transactions" at bounding box center [656, 320] width 85 height 24
drag, startPoint x: 631, startPoint y: 330, endPoint x: 640, endPoint y: 330, distance: 9.6
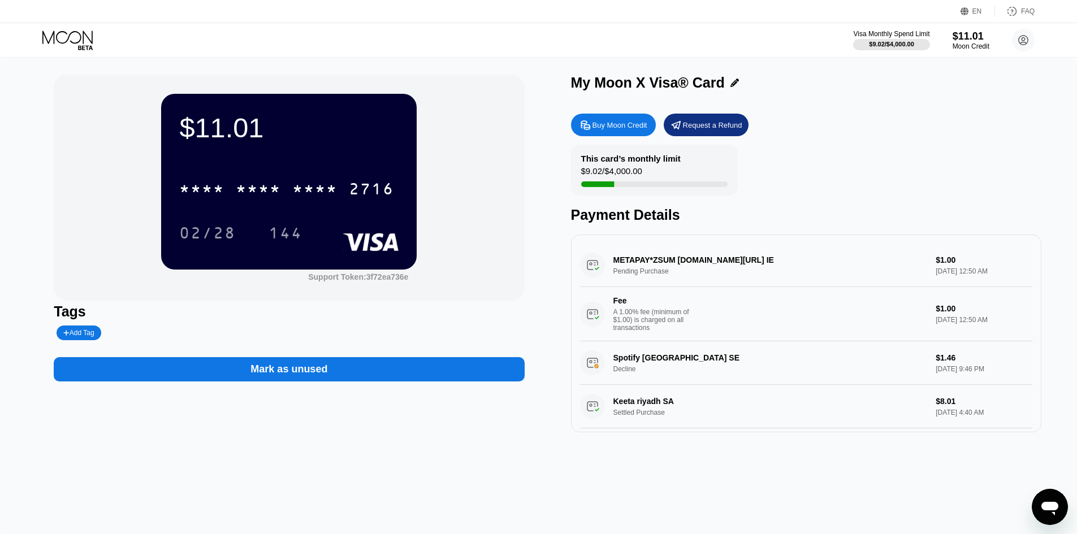
click at [635, 330] on div "A 1.00% fee (minimum of $1.00) is charged on all transactions" at bounding box center [656, 320] width 85 height 24
click at [653, 330] on div "A 1.00% fee (minimum of $1.00) is charged on all transactions" at bounding box center [656, 320] width 85 height 24
click at [655, 330] on div "A 1.00% fee (minimum of $1.00) is charged on all transactions" at bounding box center [656, 320] width 85 height 24
click at [636, 332] on div "A 1.00% fee (minimum of $1.00) is charged on all transactions" at bounding box center [656, 320] width 85 height 24
click at [633, 332] on div "A 1.00% fee (minimum of $1.00) is charged on all transactions" at bounding box center [656, 320] width 85 height 24
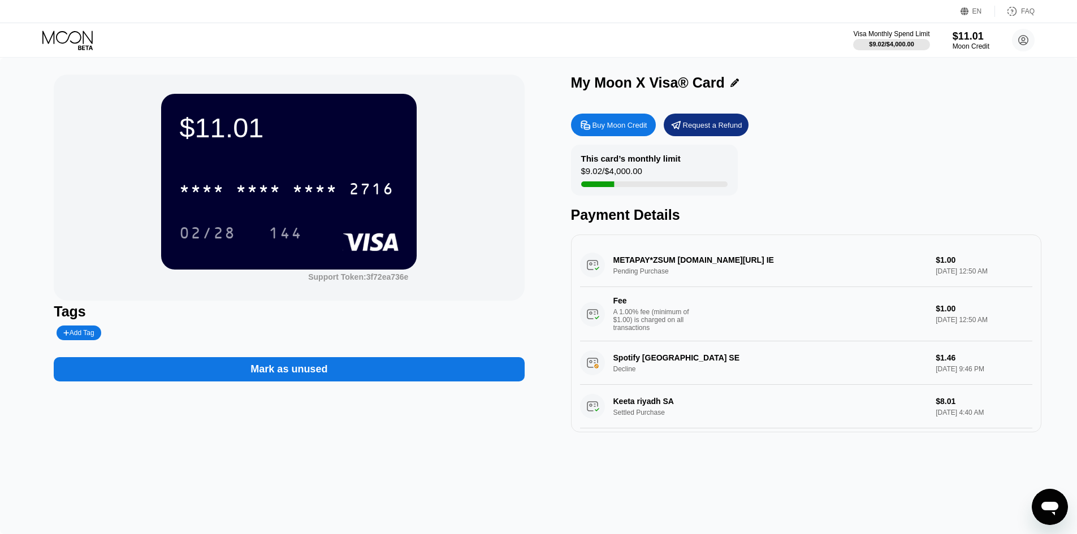
click at [633, 332] on div "A 1.00% fee (minimum of $1.00) is charged on all transactions" at bounding box center [656, 320] width 85 height 24
click at [654, 330] on div "A 1.00% fee (minimum of $1.00) is charged on all transactions" at bounding box center [656, 320] width 85 height 24
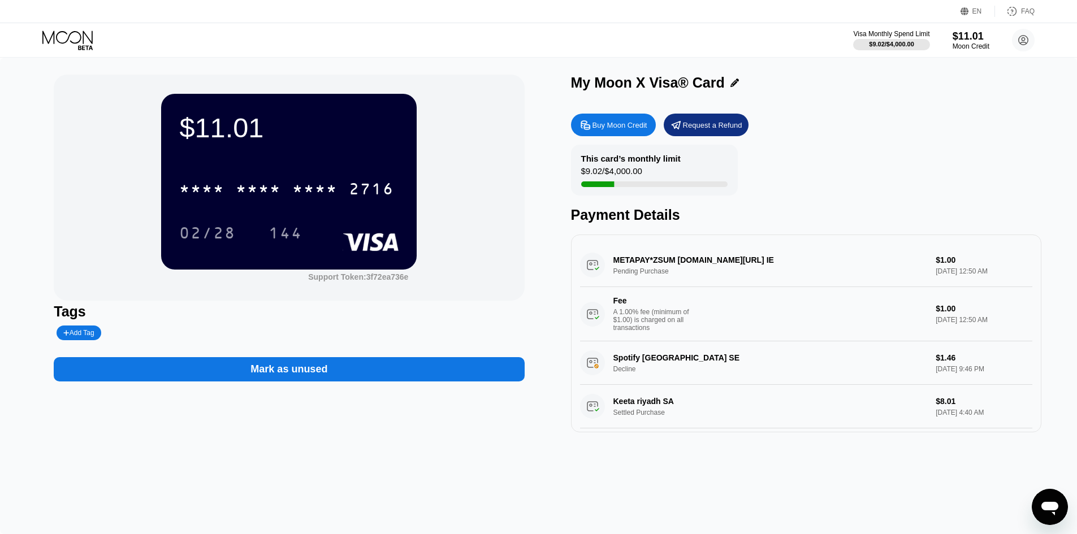
click at [654, 330] on div "A 1.00% fee (minimum of $1.00) is charged on all transactions" at bounding box center [656, 320] width 85 height 24
drag, startPoint x: 654, startPoint y: 330, endPoint x: 648, endPoint y: 330, distance: 6.8
click at [649, 330] on div "A 1.00% fee (minimum of $1.00) is charged on all transactions" at bounding box center [656, 320] width 85 height 24
drag, startPoint x: 648, startPoint y: 330, endPoint x: 642, endPoint y: 331, distance: 5.8
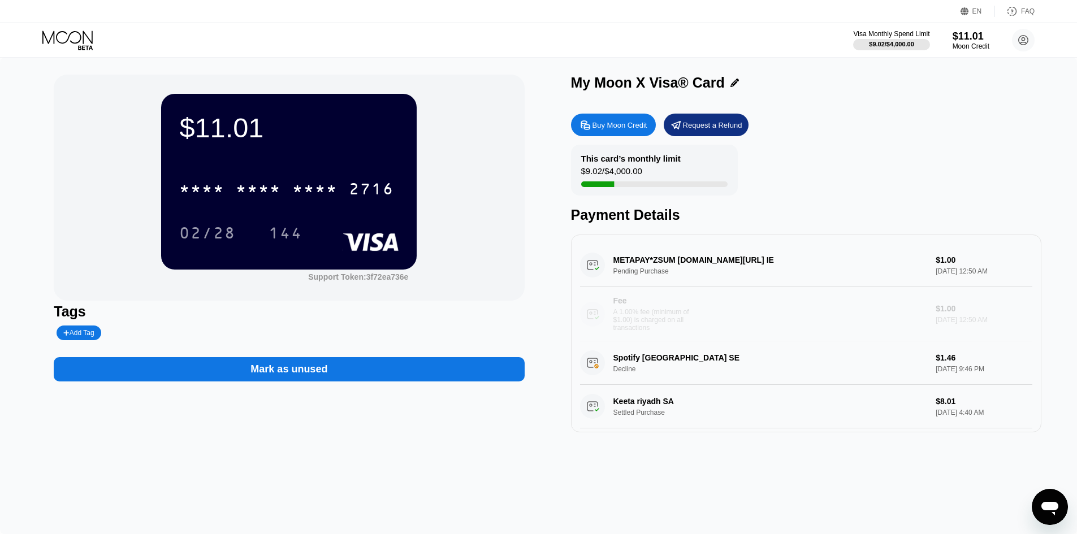
click at [642, 331] on div "A 1.00% fee (minimum of $1.00) is charged on all transactions" at bounding box center [656, 320] width 85 height 24
click at [642, 332] on div "A 1.00% fee (minimum of $1.00) is charged on all transactions" at bounding box center [656, 320] width 85 height 24
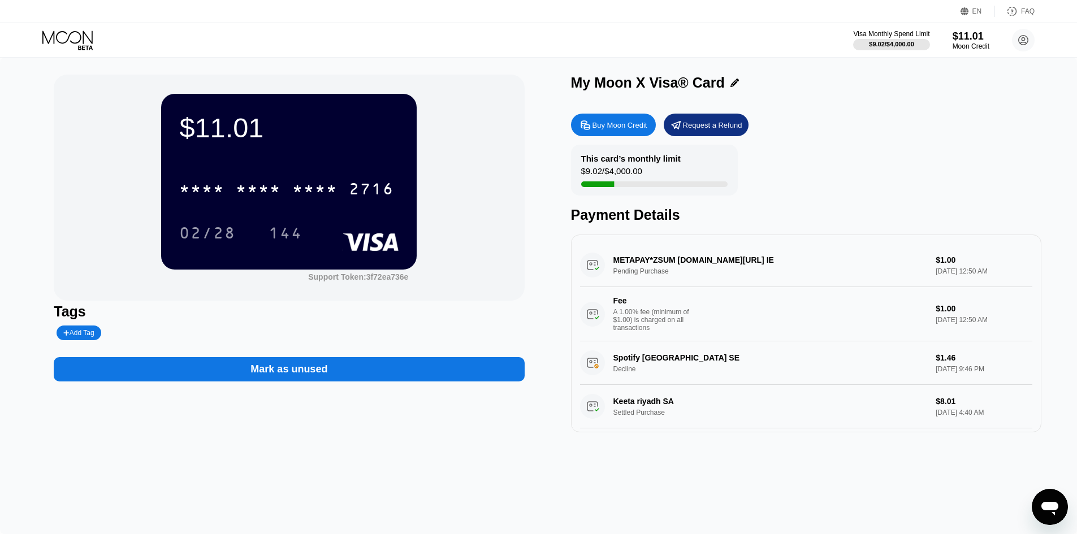
click at [632, 324] on div "A 1.00% fee (minimum of $1.00) is charged on all transactions" at bounding box center [656, 320] width 85 height 24
click at [1020, 33] on circle at bounding box center [1023, 40] width 23 height 23
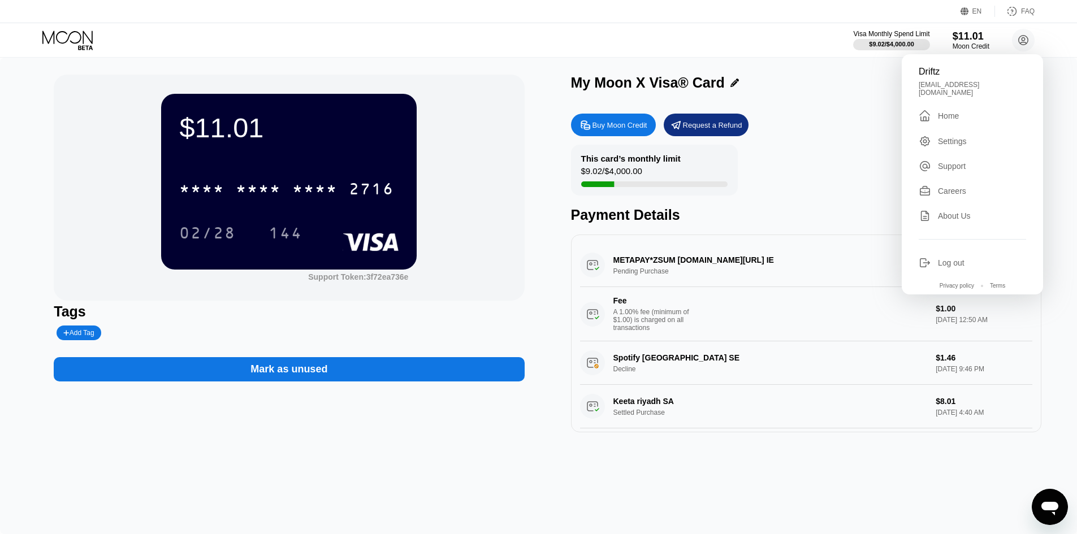
click at [991, 77] on div "Driftz" at bounding box center [972, 72] width 107 height 10
click at [943, 85] on div "youssefosman950@gmail.com" at bounding box center [972, 89] width 107 height 16
click at [931, 75] on div "Driftz" at bounding box center [972, 72] width 107 height 10
click at [830, 217] on div "Payment Details" at bounding box center [806, 215] width 471 height 16
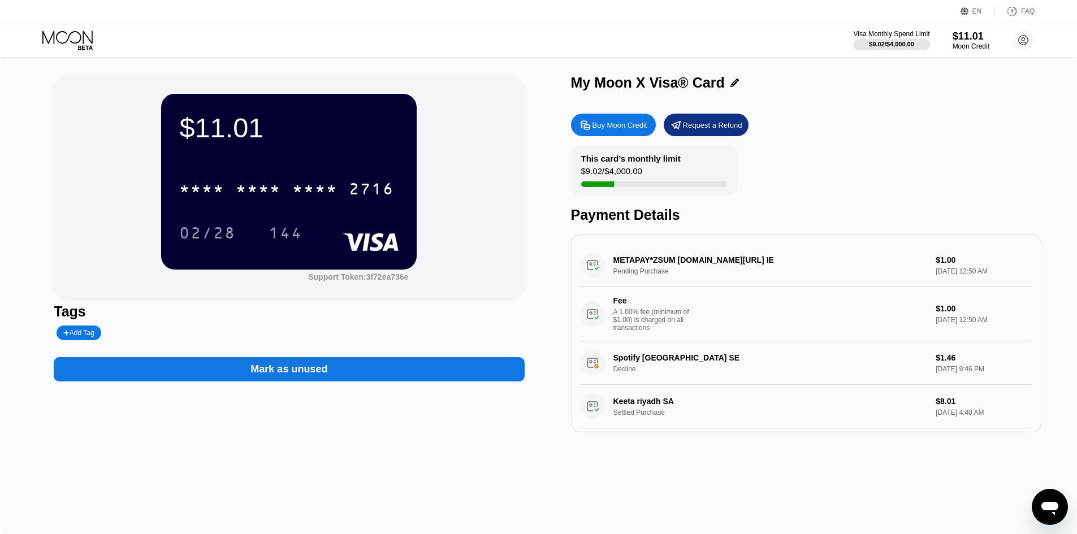
click at [619, 303] on div "Fee" at bounding box center [653, 300] width 79 height 9
click at [620, 312] on div "Fee A 1.00% fee (minimum of $1.00) is charged on all transactions" at bounding box center [656, 314] width 85 height 36
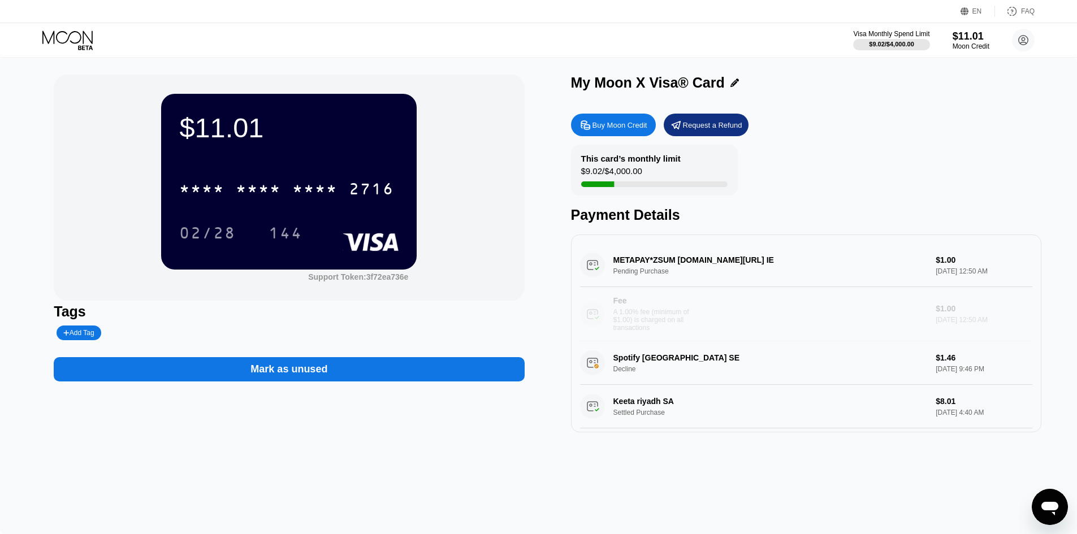
click at [620, 314] on div "Fee A 1.00% fee (minimum of $1.00) is charged on all transactions" at bounding box center [656, 314] width 85 height 36
click at [622, 315] on div "A 1.00% fee (minimum of $1.00) is charged on all transactions" at bounding box center [656, 320] width 85 height 24
click at [622, 318] on div "A 1.00% fee (minimum of $1.00) is charged on all transactions" at bounding box center [656, 320] width 85 height 24
click at [643, 257] on div "METAPAY*ZSUM fb.me/cc IE Pending Purchase $1.00 Sep 25, 2025 12:50 AM Fee A 1.0…" at bounding box center [806, 293] width 452 height 98
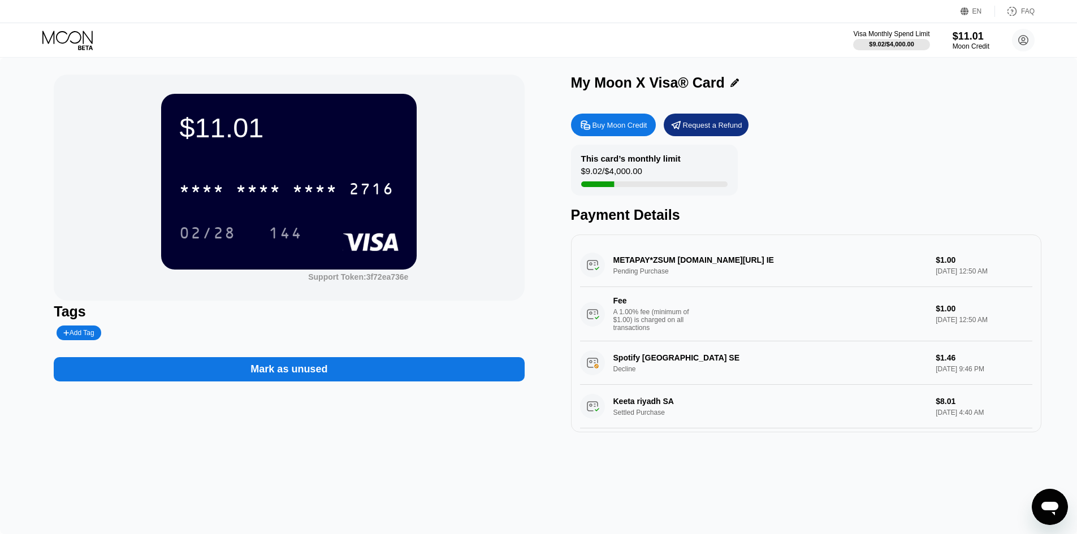
click at [650, 274] on div "METAPAY*ZSUM fb.me/cc IE Pending Purchase $1.00 Sep 25, 2025 12:50 AM Fee A 1.0…" at bounding box center [806, 293] width 452 height 98
drag, startPoint x: 646, startPoint y: 275, endPoint x: 625, endPoint y: 280, distance: 21.4
click at [633, 280] on div "METAPAY*ZSUM fb.me/cc IE Pending Purchase $1.00 Sep 25, 2025 12:50 AM Fee A 1.0…" at bounding box center [806, 293] width 452 height 98
click at [612, 281] on div "METAPAY*ZSUM fb.me/cc IE Pending Purchase $1.00 Sep 25, 2025 12:50 AM Fee A 1.0…" at bounding box center [806, 293] width 452 height 98
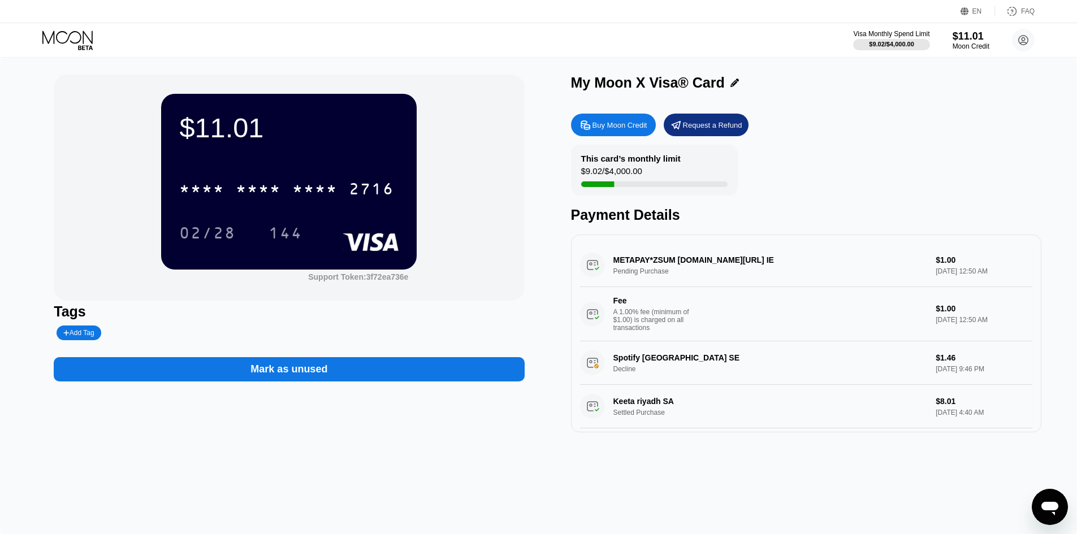
click at [598, 281] on div "METAPAY*ZSUM fb.me/cc IE Pending Purchase $1.00 Sep 25, 2025 12:50 AM Fee A 1.0…" at bounding box center [806, 293] width 452 height 98
drag, startPoint x: 601, startPoint y: 276, endPoint x: 609, endPoint y: 271, distance: 9.6
click at [602, 276] on div "METAPAY*ZSUM fb.me/cc IE Pending Purchase $1.00 Sep 25, 2025 12:50 AM Fee A 1.0…" at bounding box center [806, 293] width 452 height 98
drag, startPoint x: 624, startPoint y: 269, endPoint x: 646, endPoint y: 266, distance: 21.7
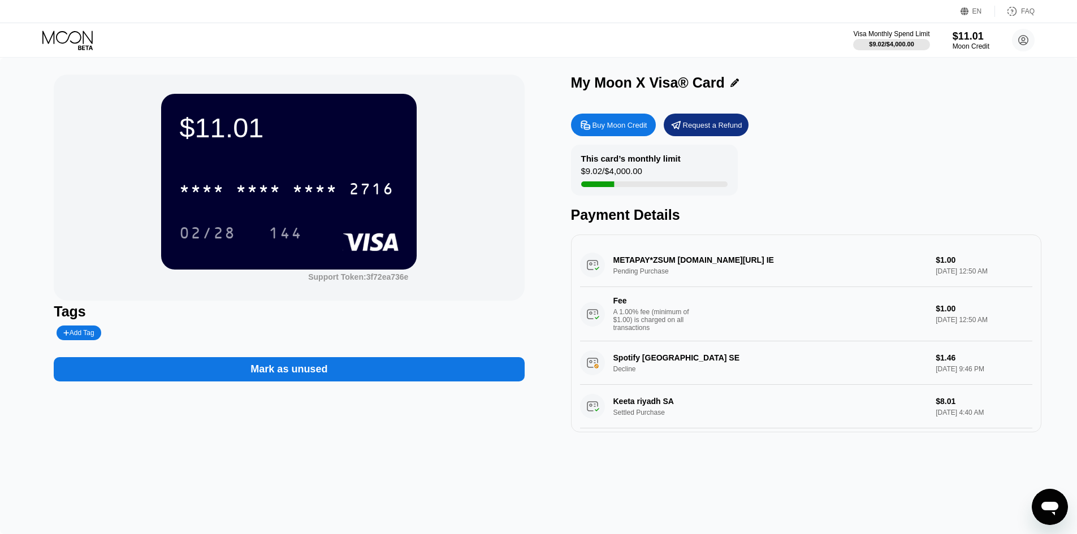
click at [630, 269] on div "METAPAY*ZSUM fb.me/cc IE Pending Purchase $1.00 Sep 25, 2025 12:50 AM Fee A 1.0…" at bounding box center [806, 293] width 452 height 98
drag, startPoint x: 646, startPoint y: 266, endPoint x: 653, endPoint y: 266, distance: 6.8
click at [649, 266] on div "METAPAY*ZSUM fb.me/cc IE Pending Purchase $1.00 Sep 25, 2025 12:50 AM Fee A 1.0…" at bounding box center [806, 293] width 452 height 98
click at [653, 266] on div "METAPAY*ZSUM fb.me/cc IE Pending Purchase $1.00 Sep 25, 2025 12:50 AM Fee A 1.0…" at bounding box center [806, 293] width 452 height 98
click at [667, 271] on div "METAPAY*ZSUM fb.me/cc IE Pending Purchase $1.00 Sep 25, 2025 12:50 AM Fee A 1.0…" at bounding box center [806, 293] width 452 height 98
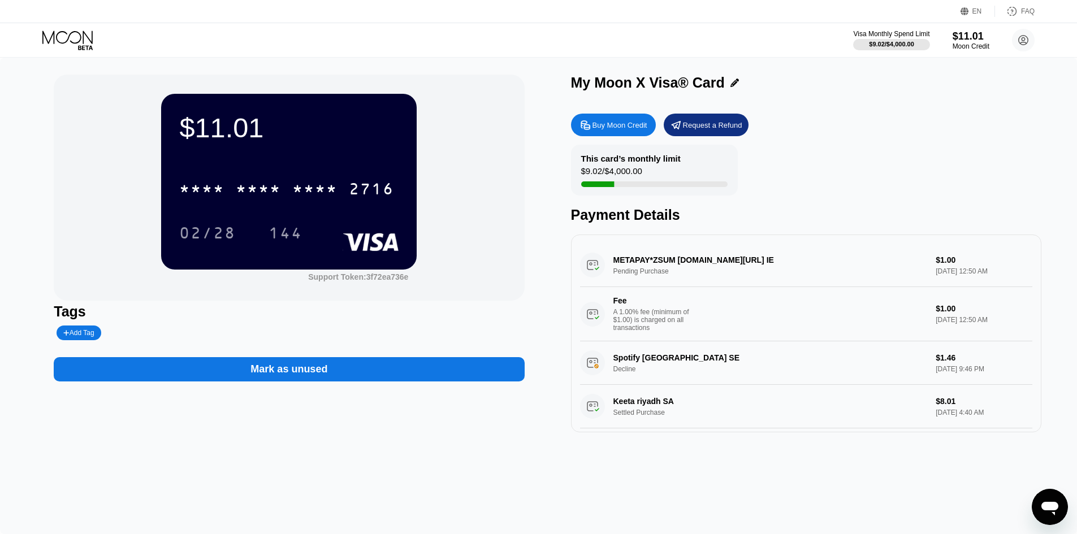
click at [656, 271] on div "METAPAY*ZSUM fb.me/cc IE Pending Purchase $1.00 Sep 25, 2025 12:50 AM Fee A 1.0…" at bounding box center [806, 293] width 452 height 98
click at [653, 271] on div "METAPAY*ZSUM fb.me/cc IE Pending Purchase $1.00 Sep 25, 2025 12:50 AM Fee A 1.0…" at bounding box center [806, 293] width 452 height 98
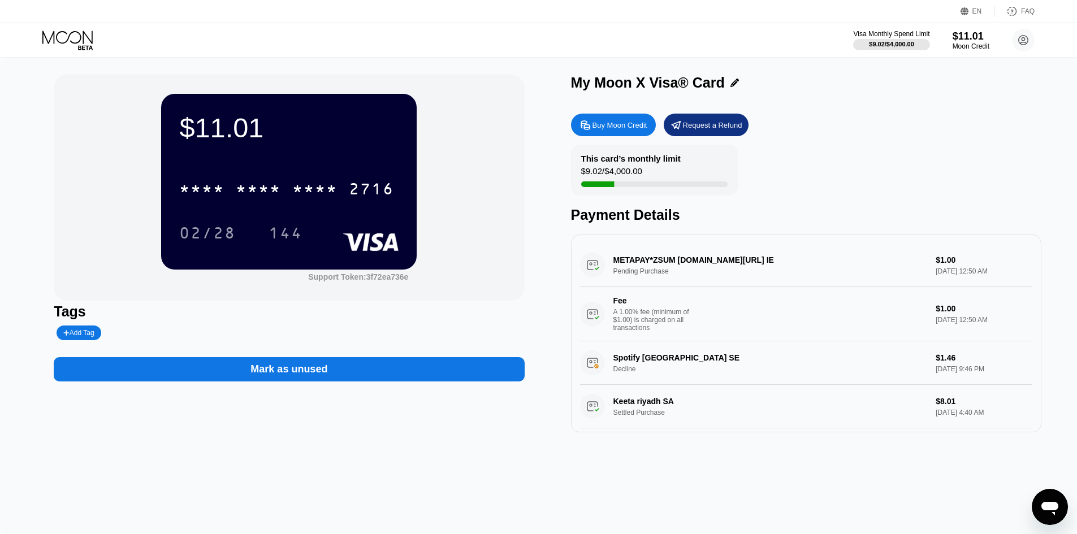
click at [653, 271] on div "METAPAY*ZSUM fb.me/cc IE Pending Purchase $1.00 Sep 25, 2025 12:50 AM Fee A 1.0…" at bounding box center [806, 293] width 452 height 98
drag, startPoint x: 651, startPoint y: 260, endPoint x: 668, endPoint y: 261, distance: 17.0
click at [668, 261] on div "METAPAY*ZSUM fb.me/cc IE Pending Purchase $1.00 Sep 25, 2025 12:50 AM Fee A 1.0…" at bounding box center [806, 293] width 452 height 98
